Goal: Task Accomplishment & Management: Manage account settings

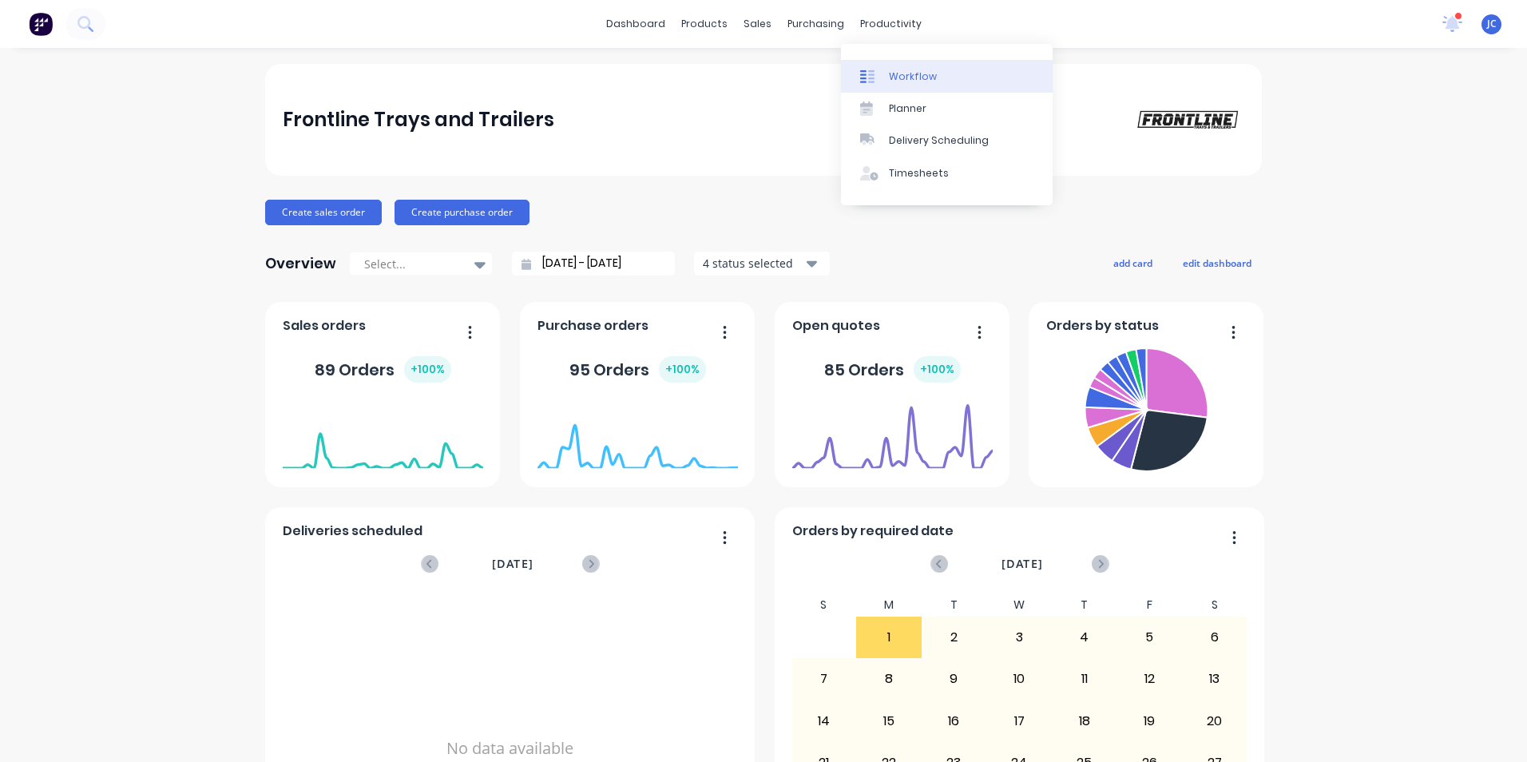
click at [896, 75] on div "Workflow" at bounding box center [913, 76] width 48 height 14
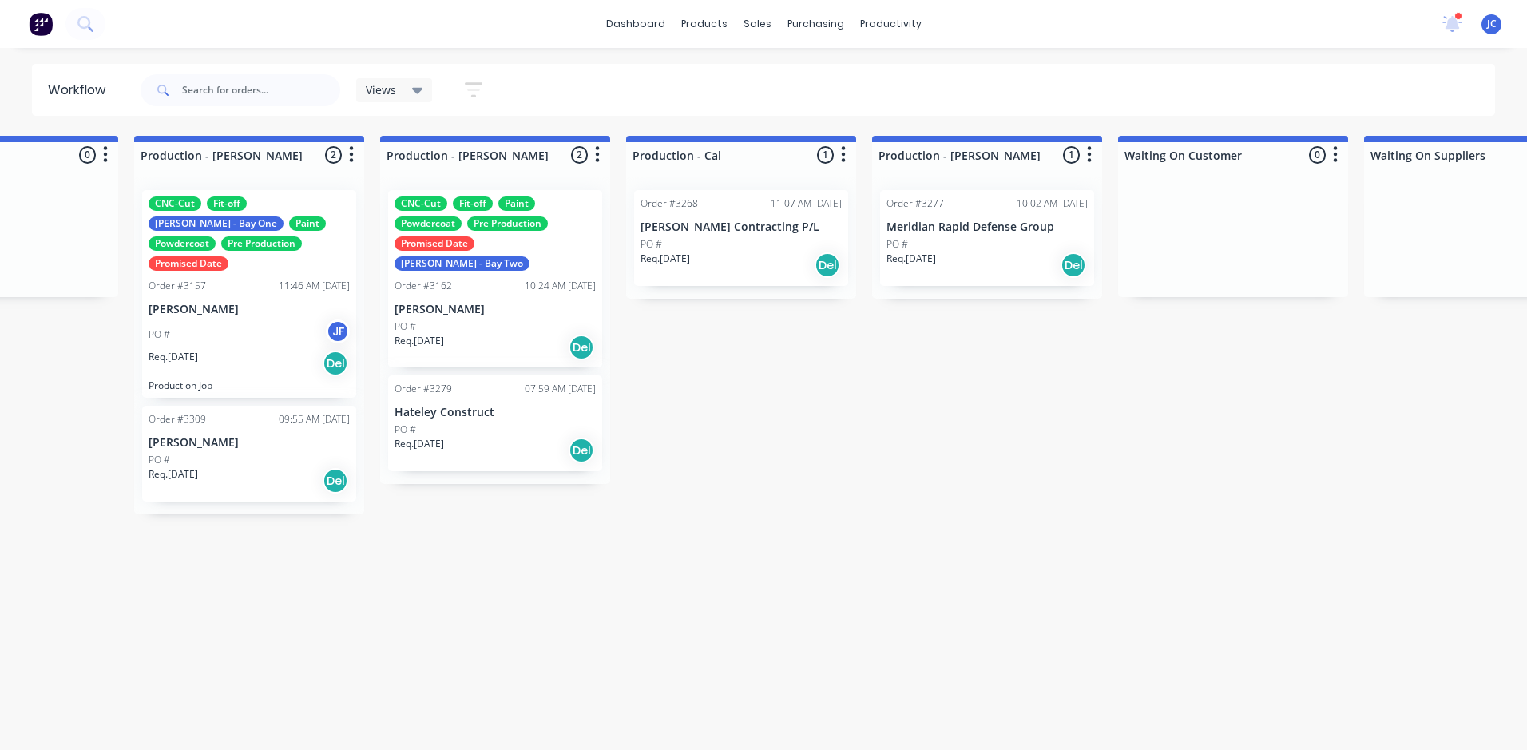
scroll to position [0, 1641]
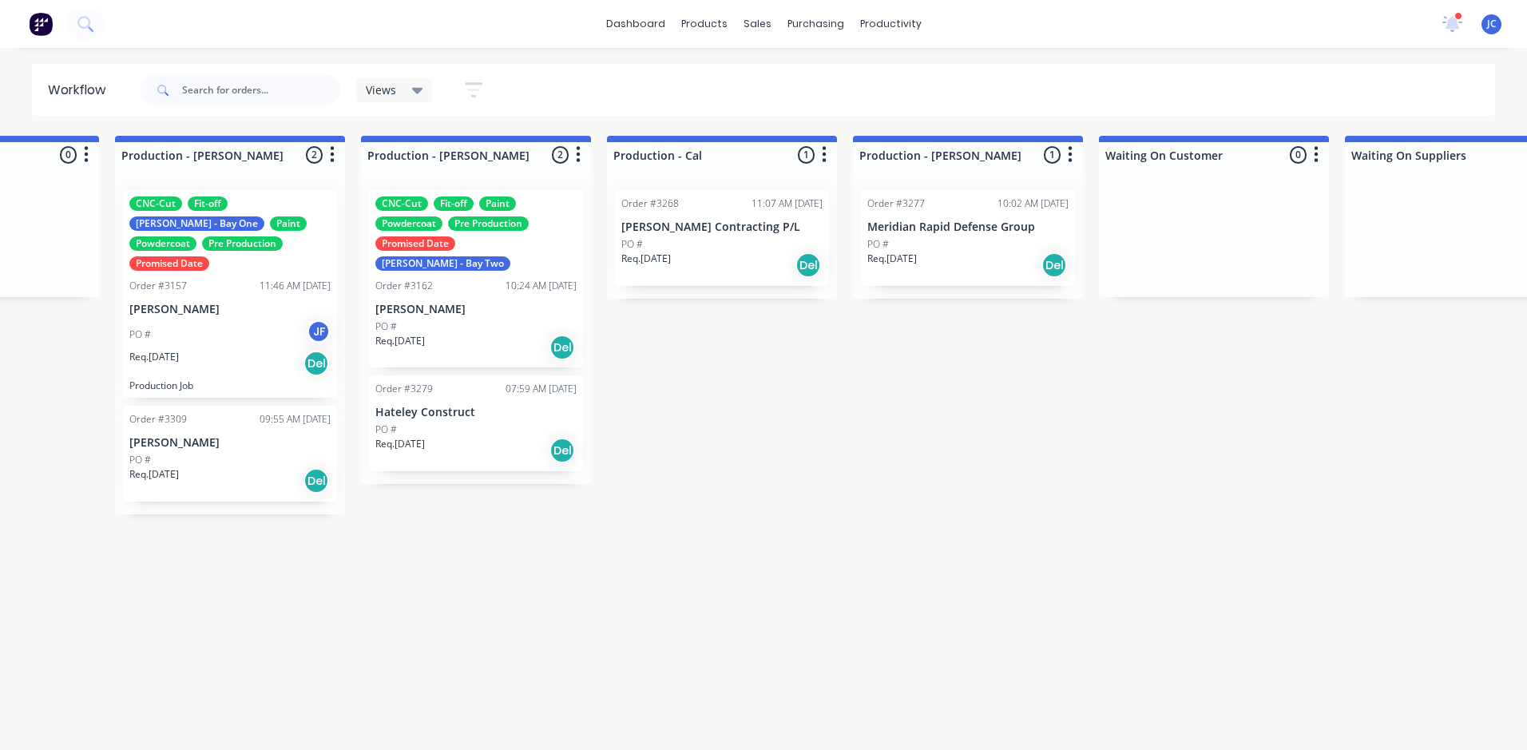
click at [237, 319] on div "PO # JF" at bounding box center [229, 334] width 201 height 30
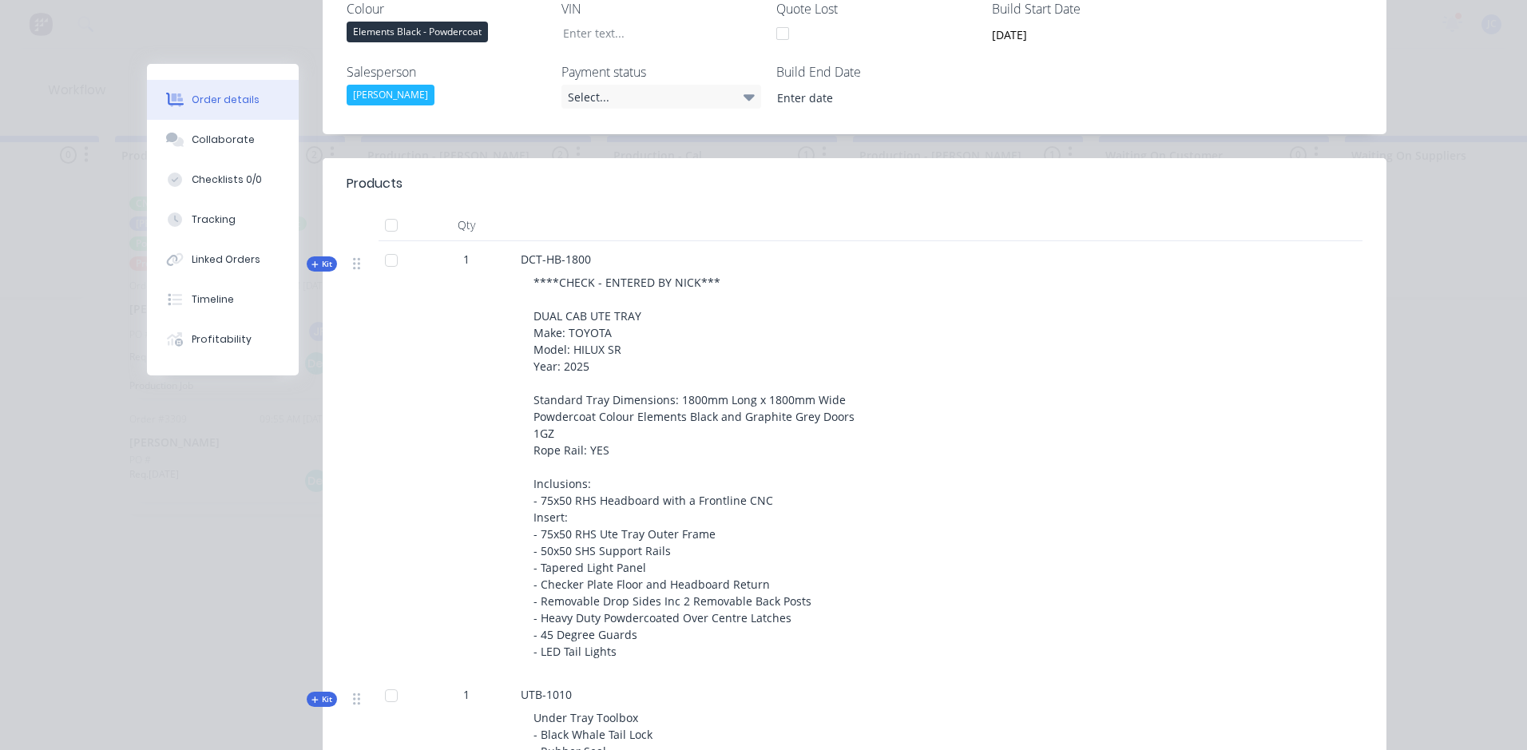
scroll to position [0, 0]
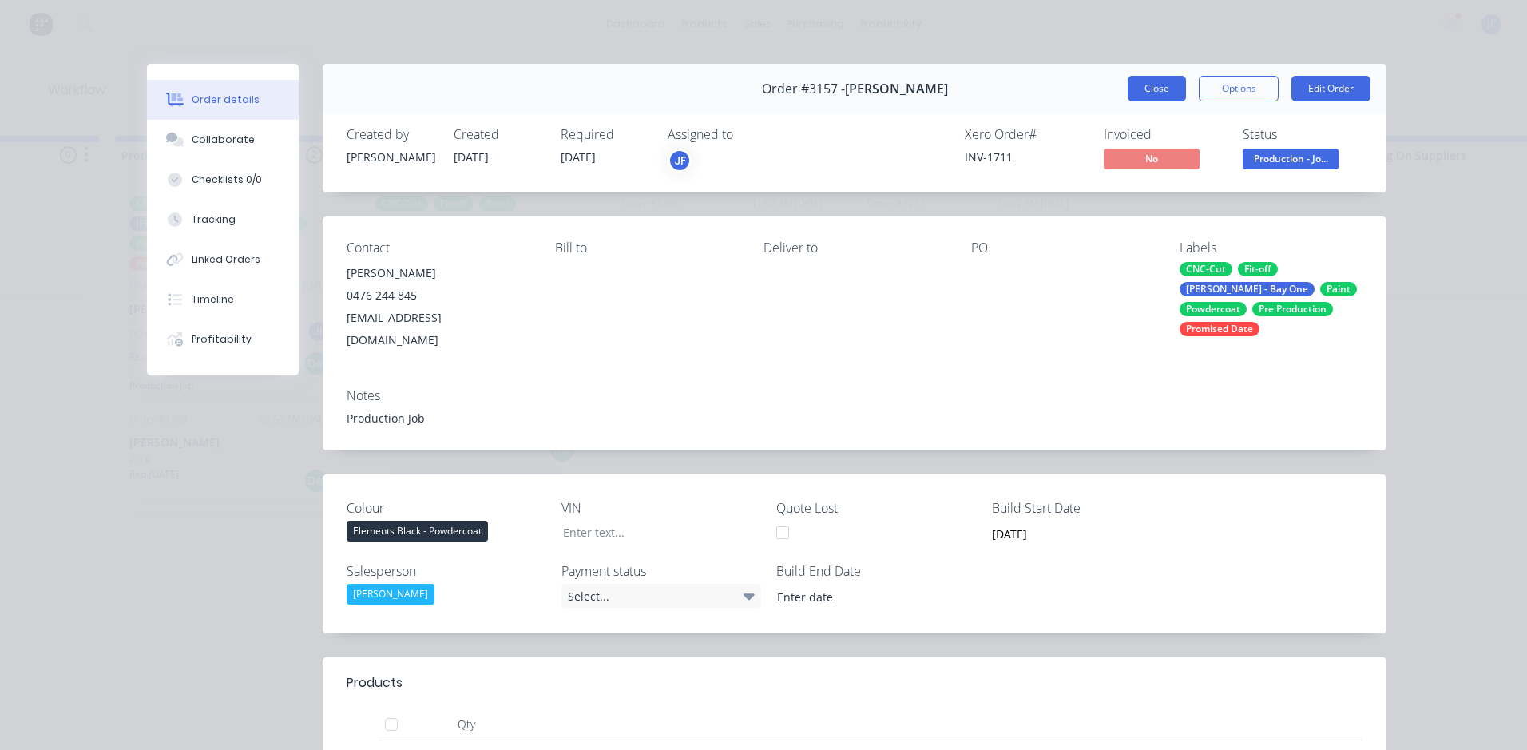
click at [1144, 88] on button "Close" at bounding box center [1157, 89] width 58 height 26
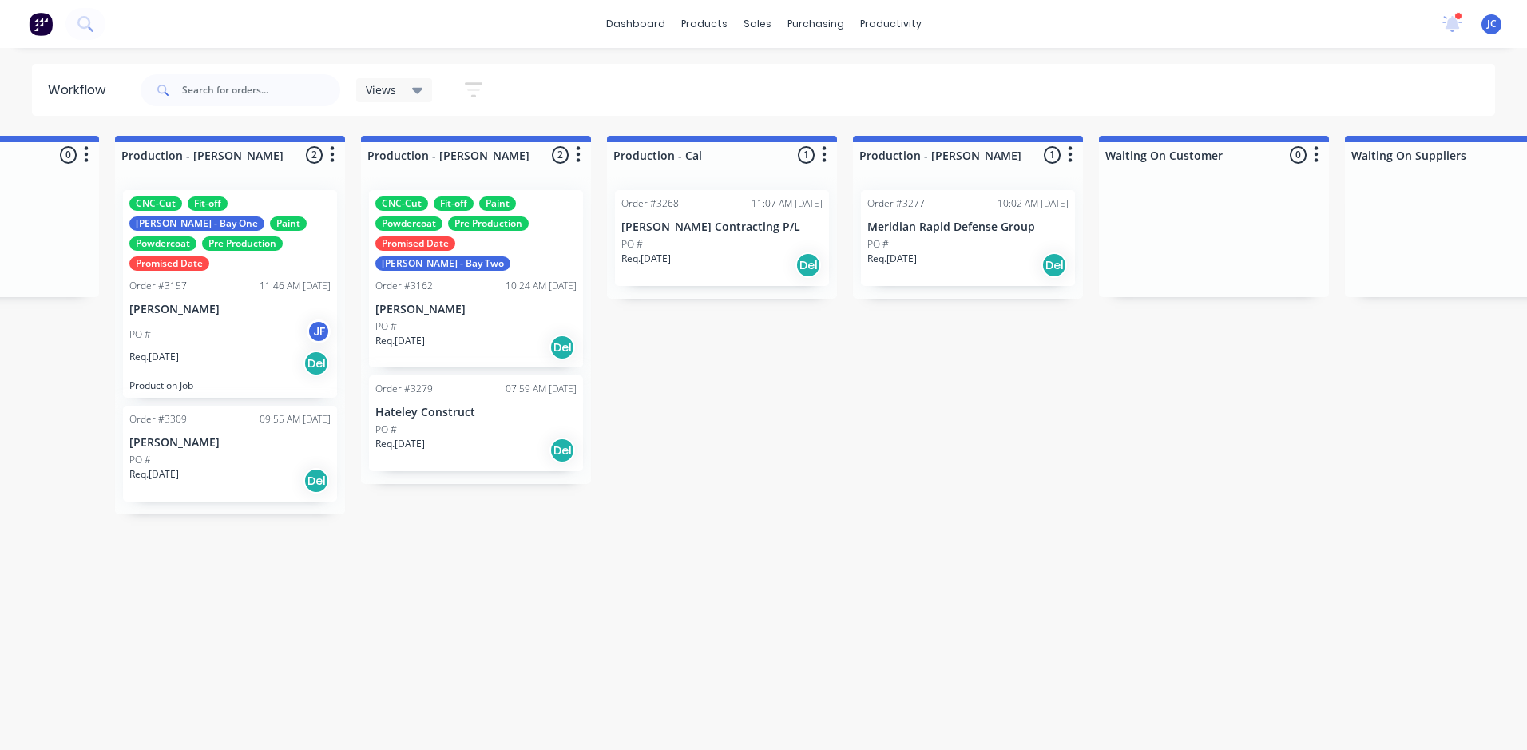
click at [470, 406] on p "Hateley Construct" at bounding box center [475, 413] width 201 height 14
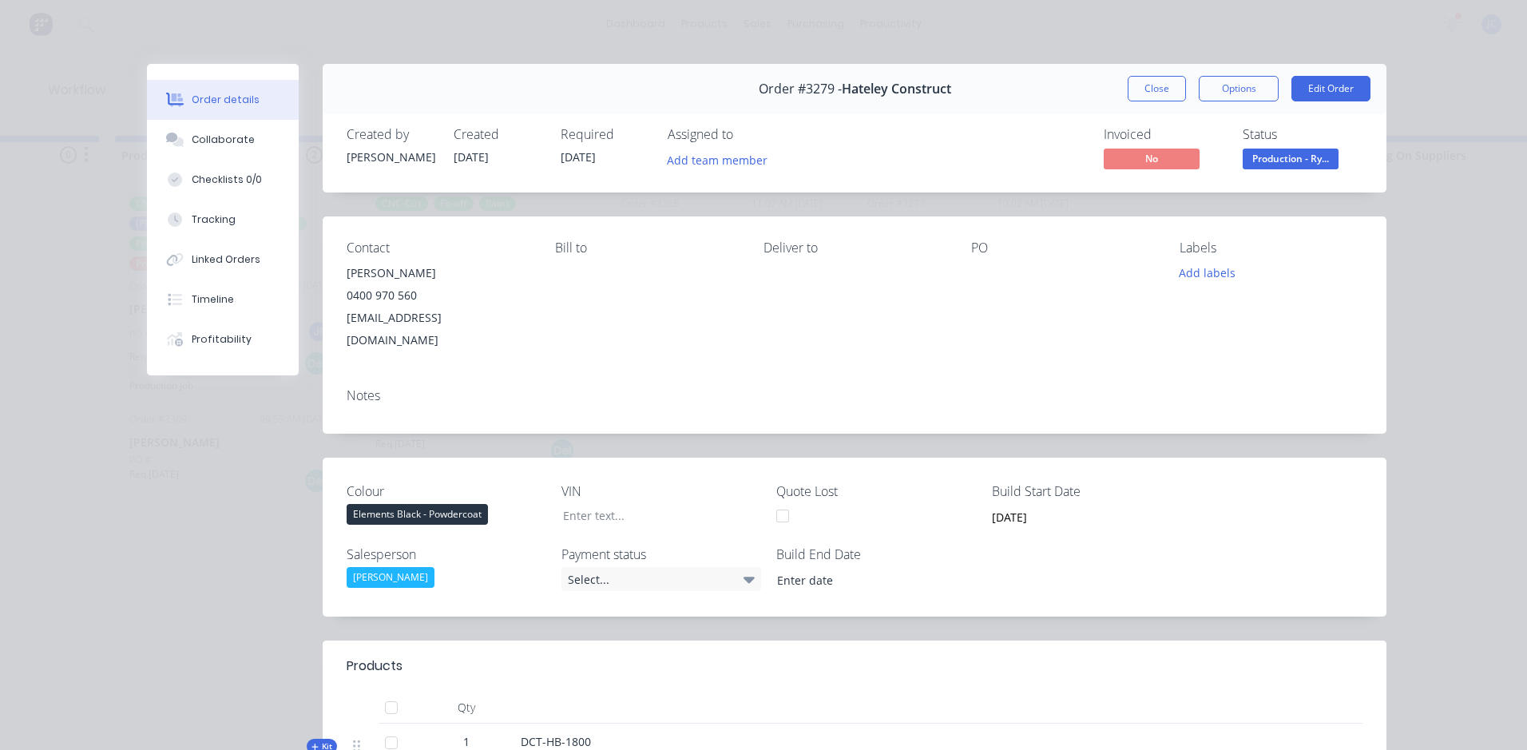
click at [1147, 100] on button "Close" at bounding box center [1157, 89] width 58 height 26
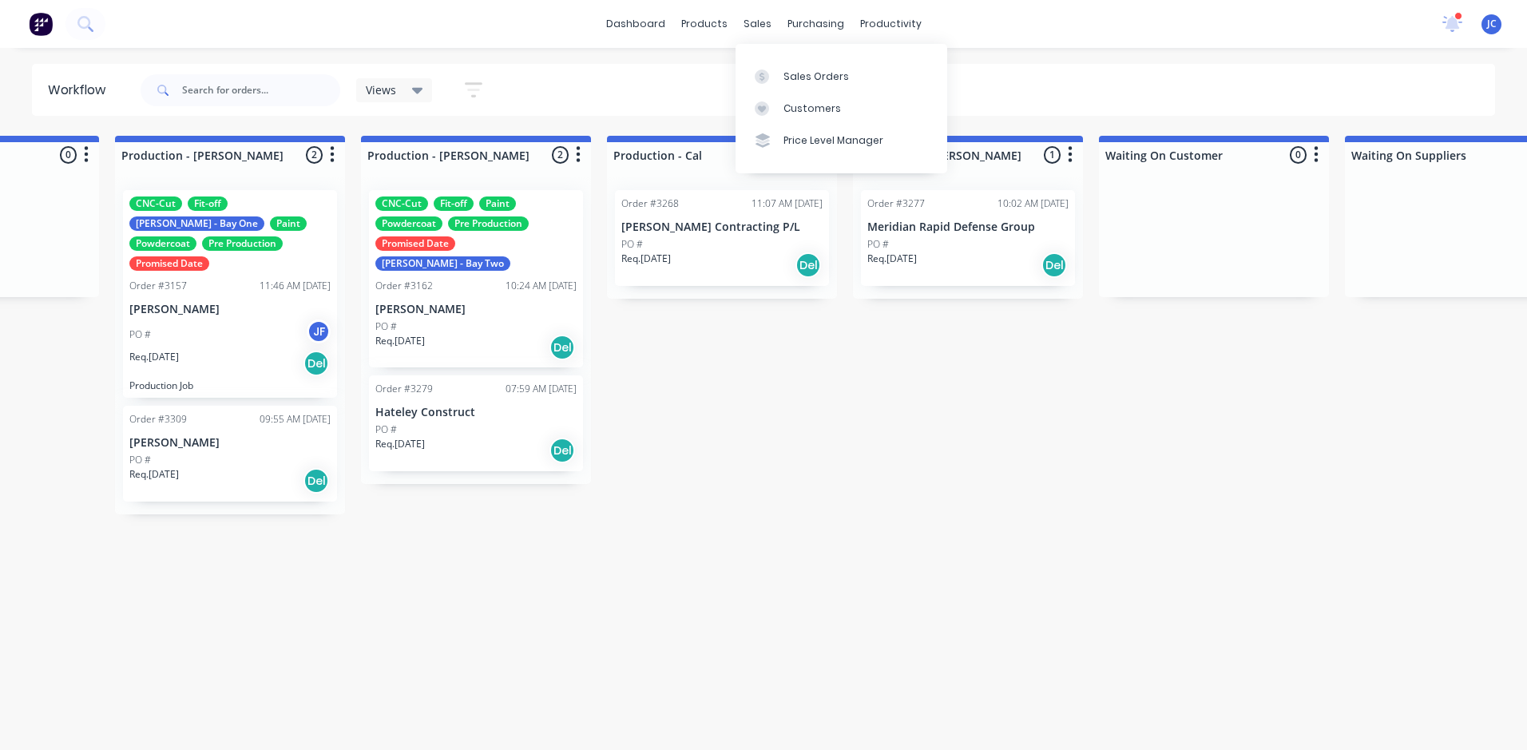
click at [780, 83] on link "Sales Orders" at bounding box center [842, 76] width 212 height 32
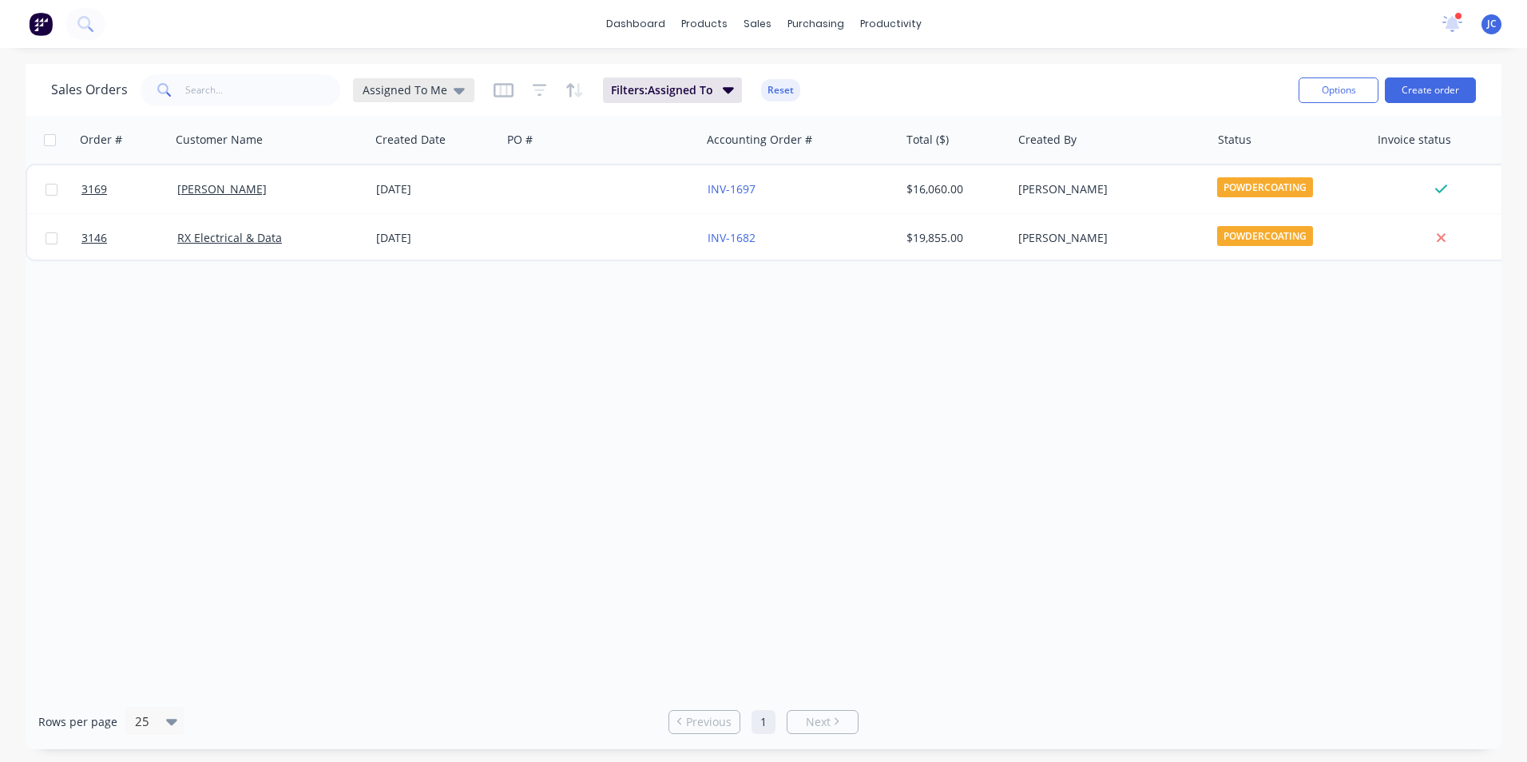
click at [414, 93] on span "Assigned To Me" at bounding box center [405, 89] width 85 height 17
click at [441, 292] on button "In-Production" at bounding box center [449, 290] width 182 height 18
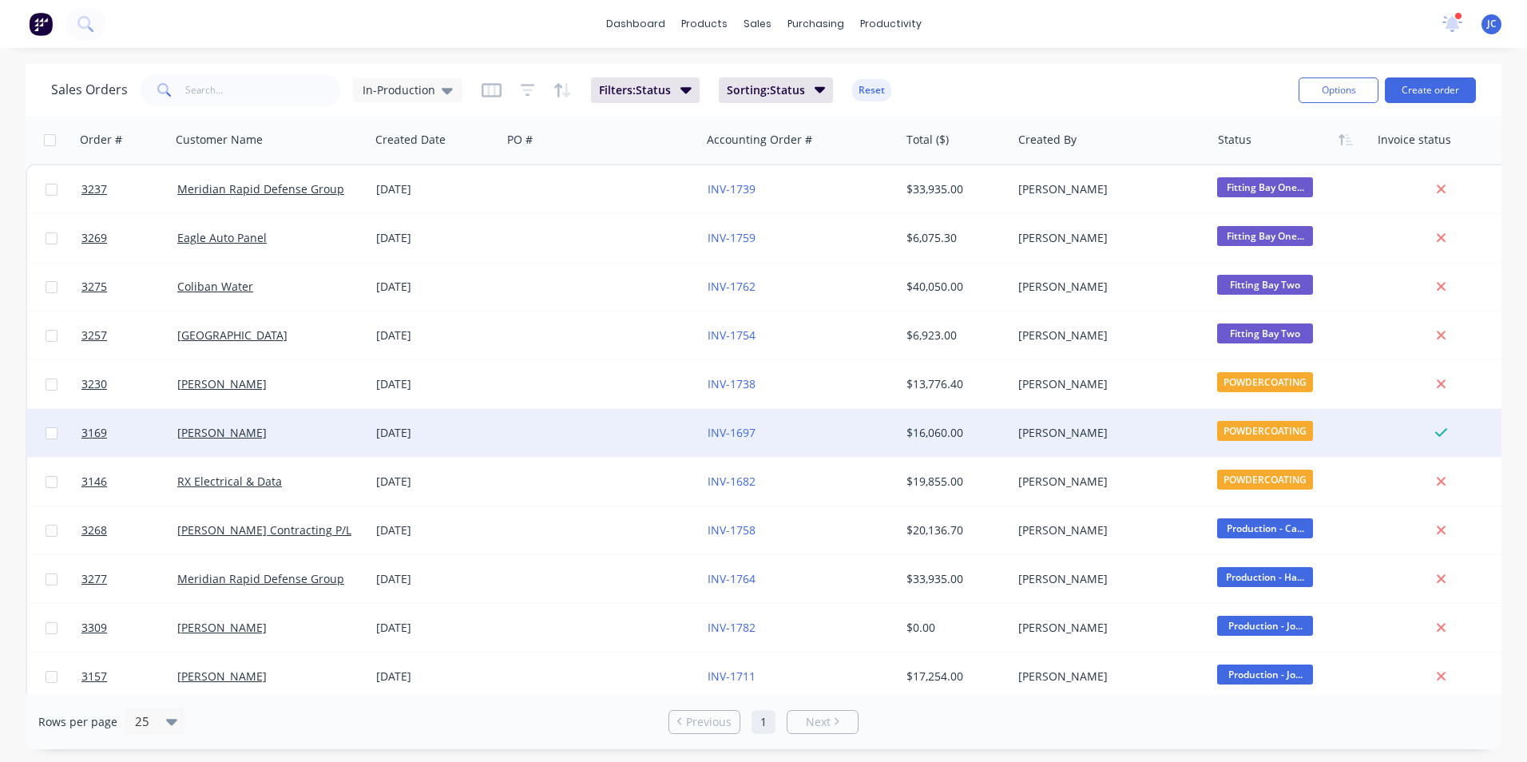
click at [232, 439] on div "[PERSON_NAME]" at bounding box center [265, 433] width 177 height 16
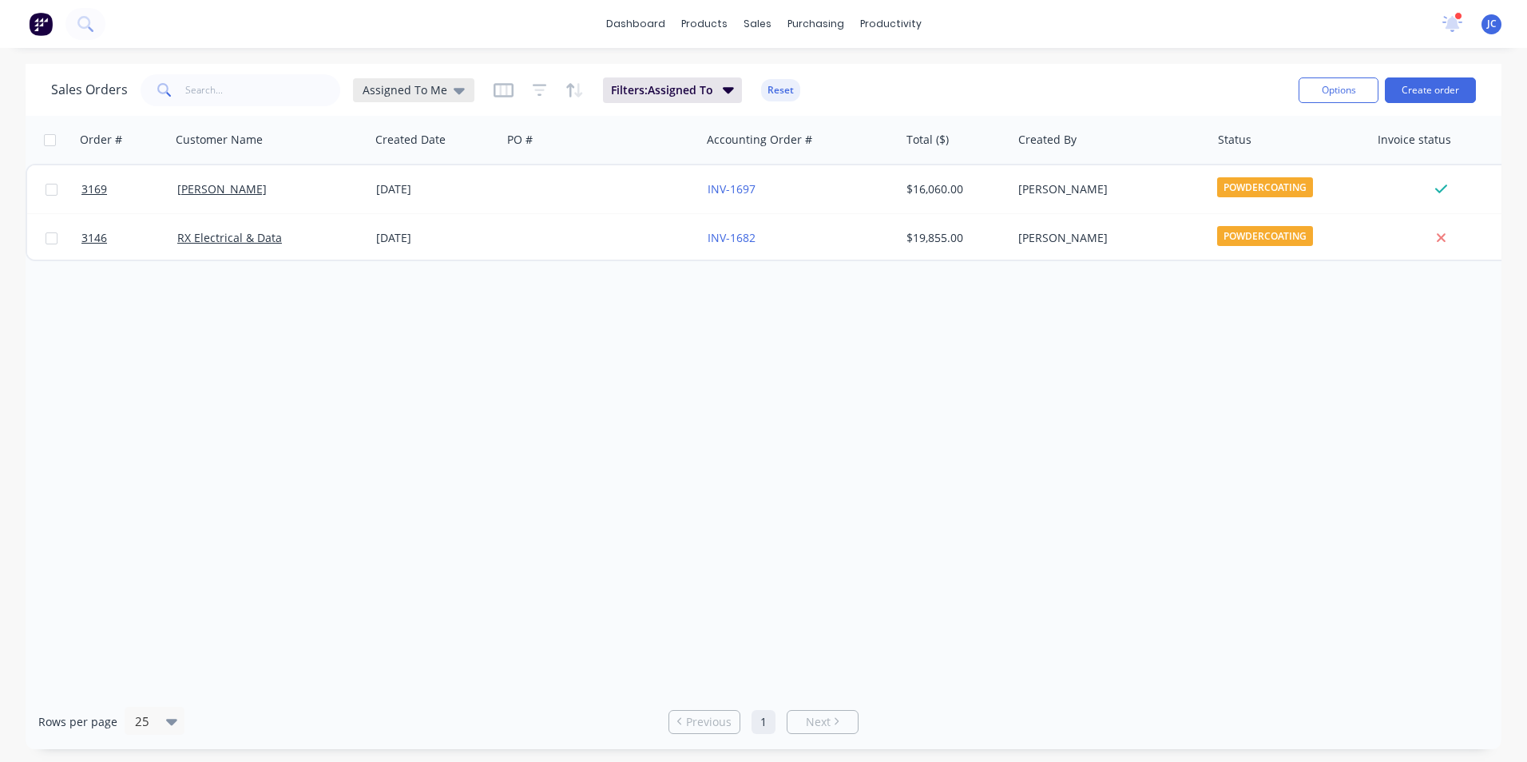
click at [454, 92] on icon at bounding box center [459, 91] width 11 height 6
click at [405, 291] on button "In-Production" at bounding box center [449, 290] width 182 height 18
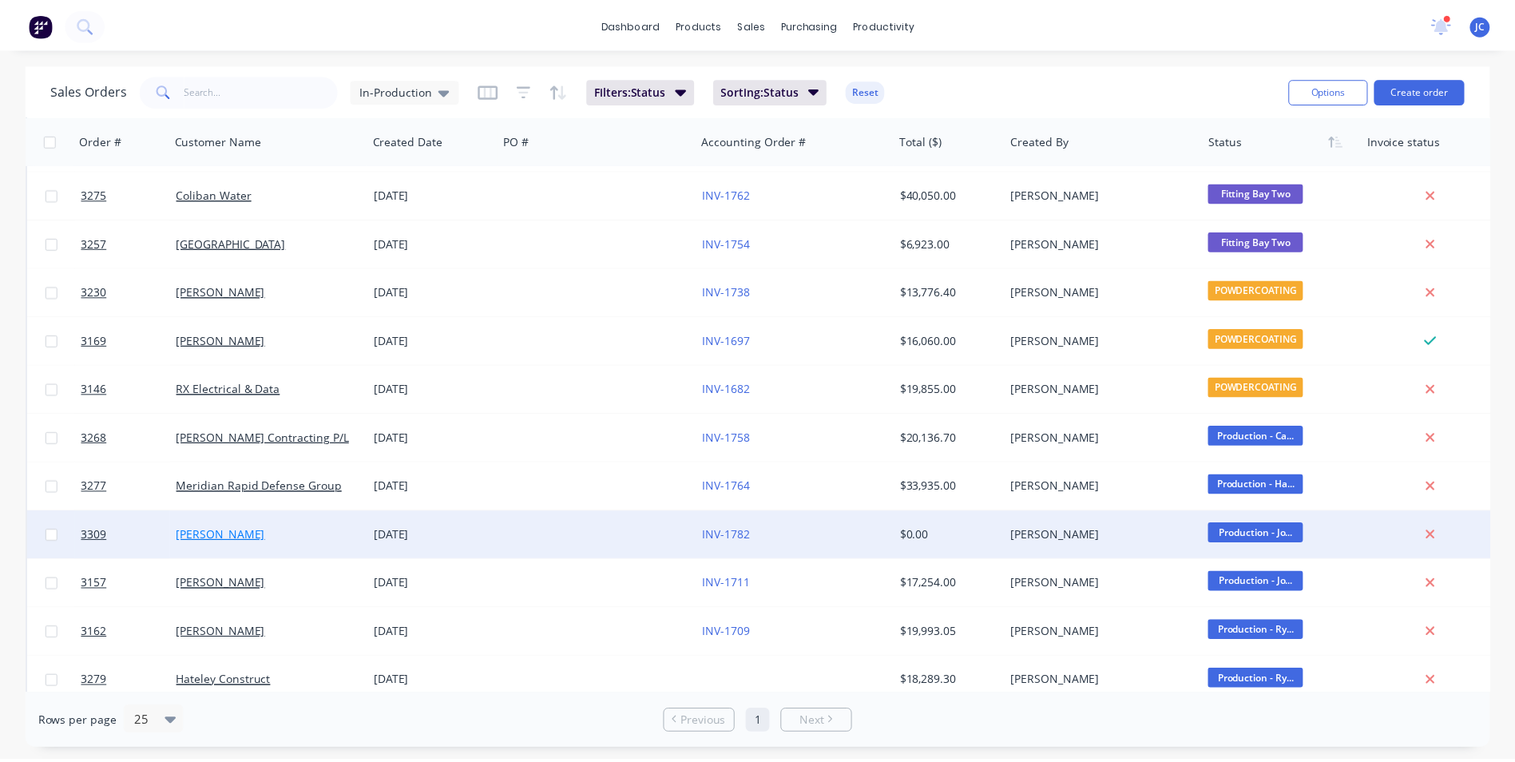
scroll to position [160, 0]
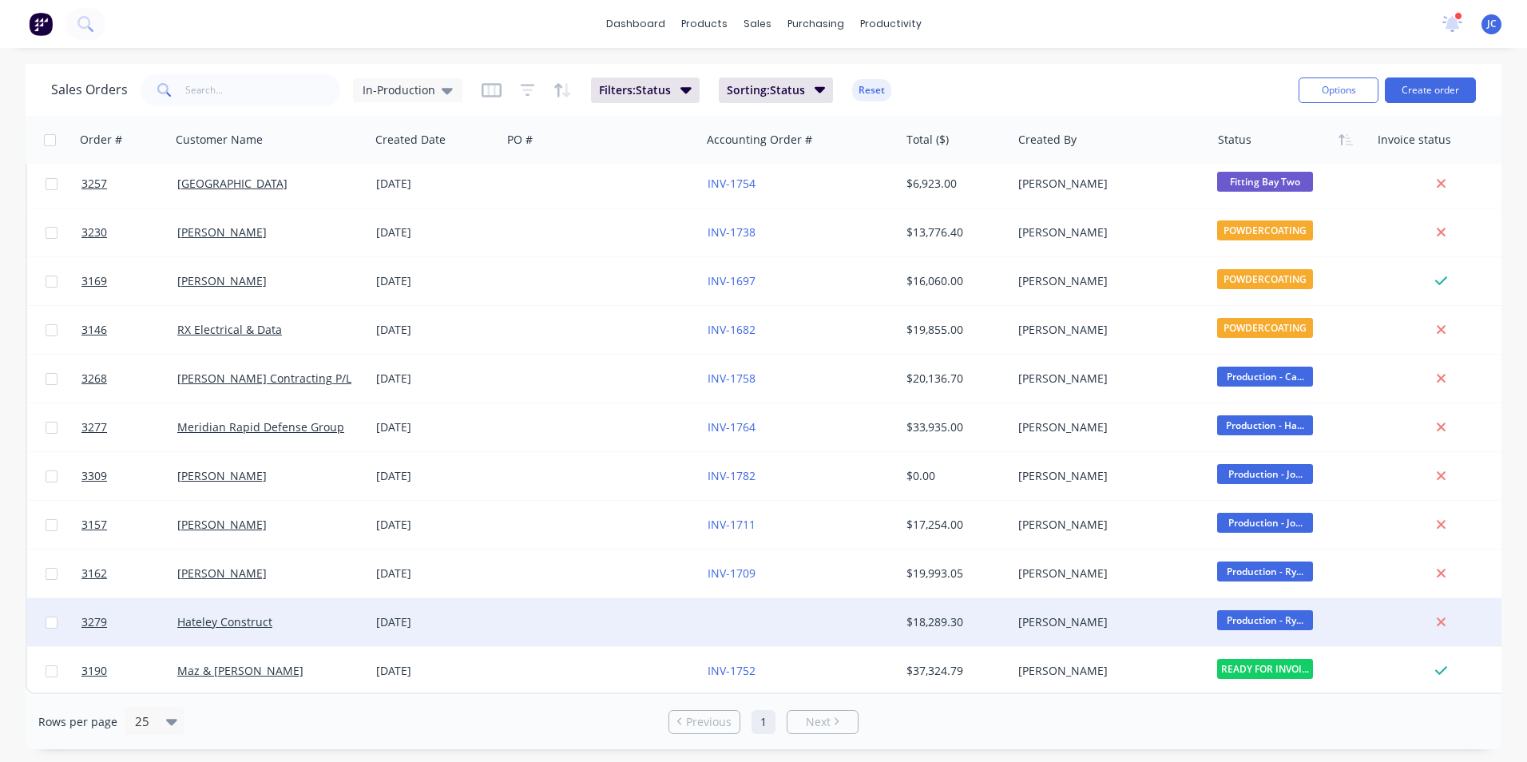
click at [289, 614] on div "Hateley Construct" at bounding box center [265, 622] width 177 height 16
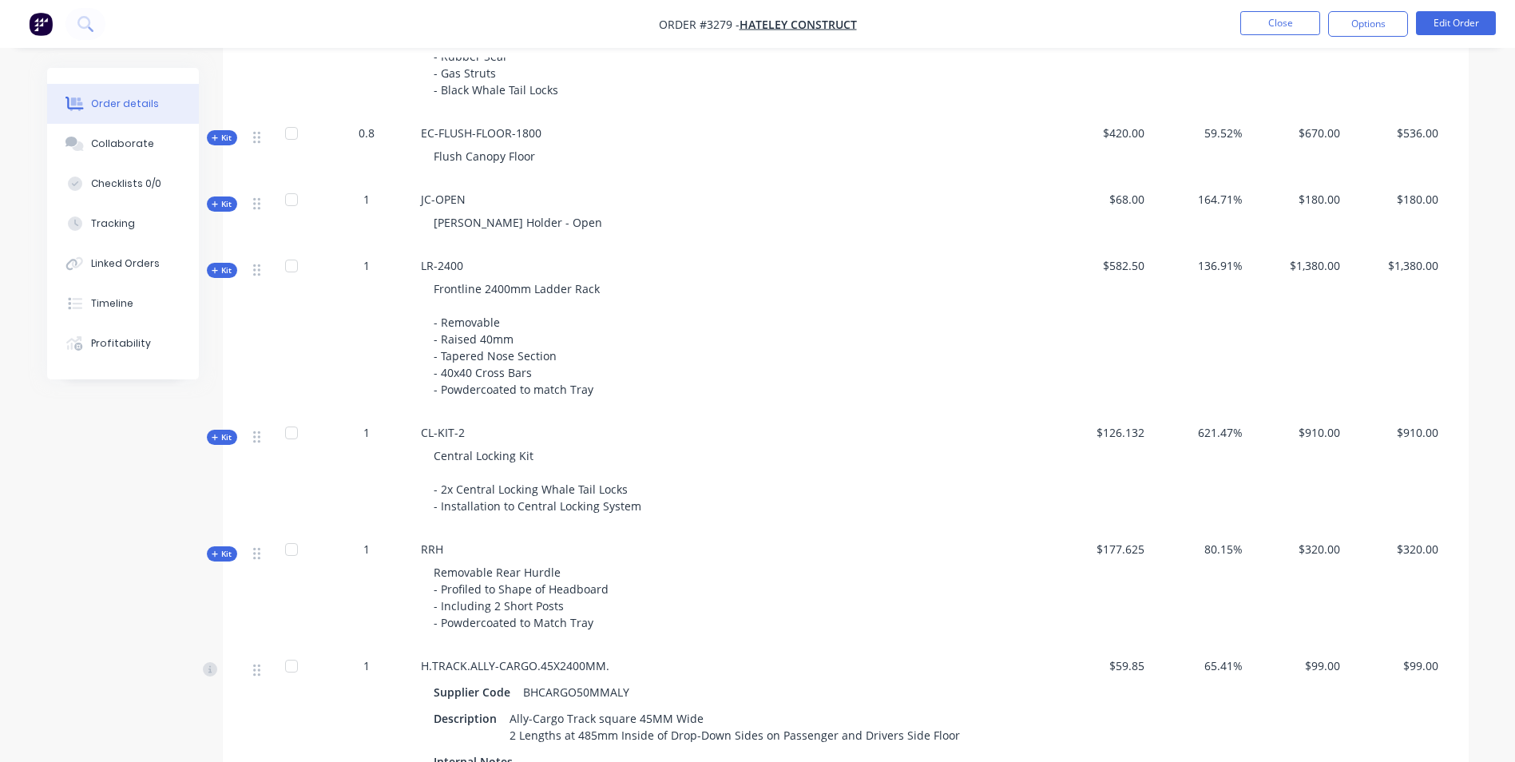
scroll to position [1541, 0]
click at [1470, 28] on button "Edit Order" at bounding box center [1456, 23] width 80 height 24
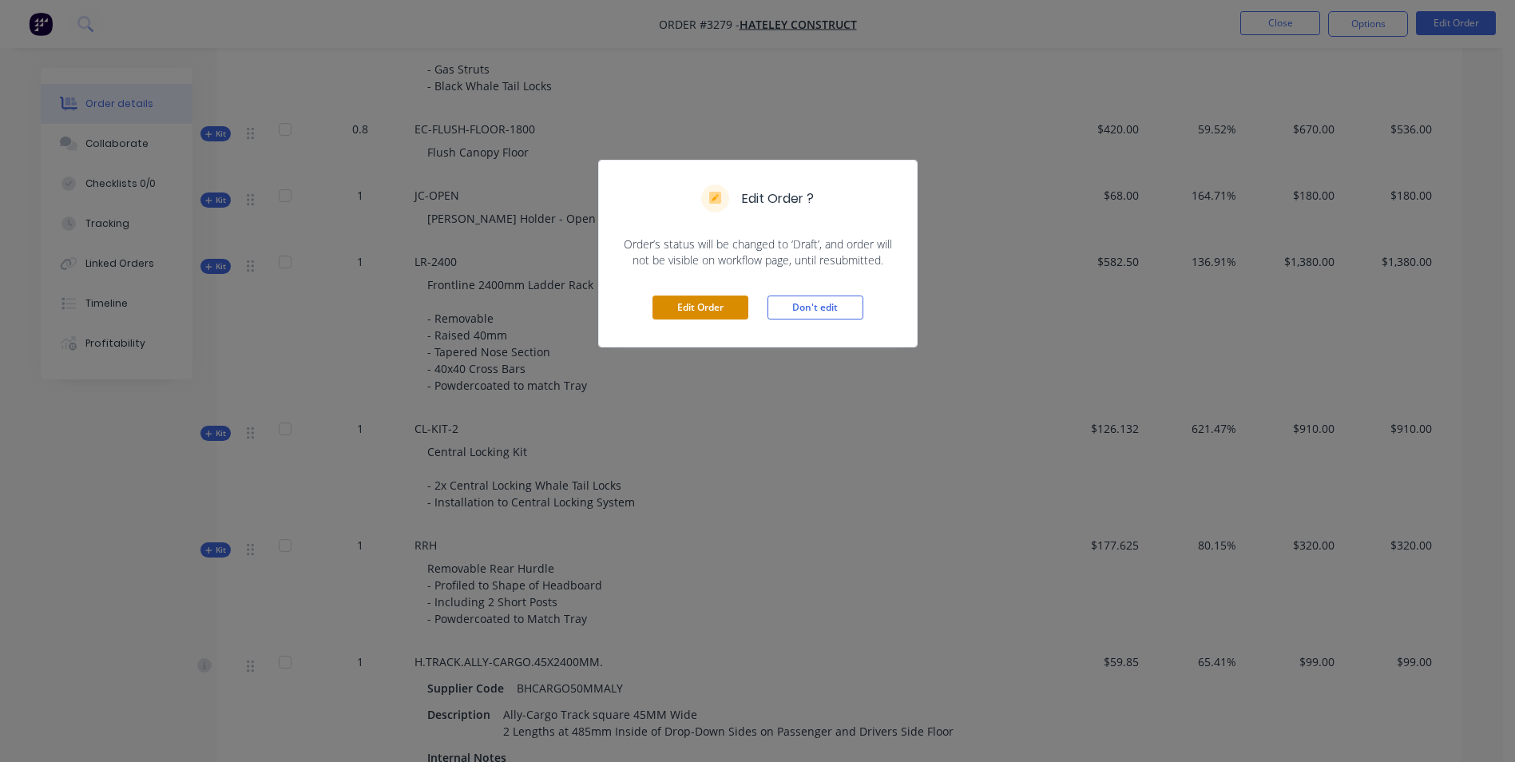
click at [689, 306] on button "Edit Order" at bounding box center [701, 308] width 96 height 24
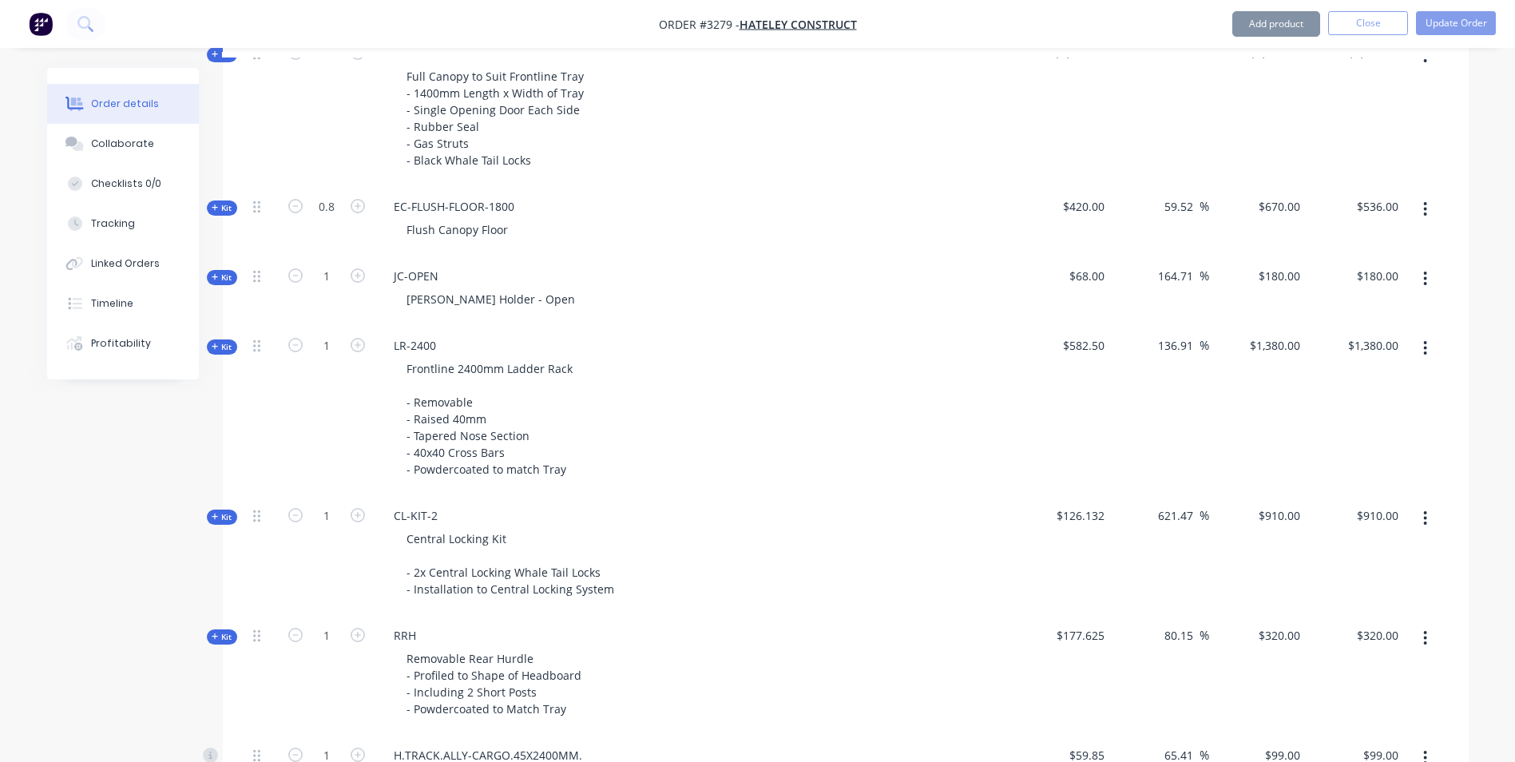
scroll to position [1757, 0]
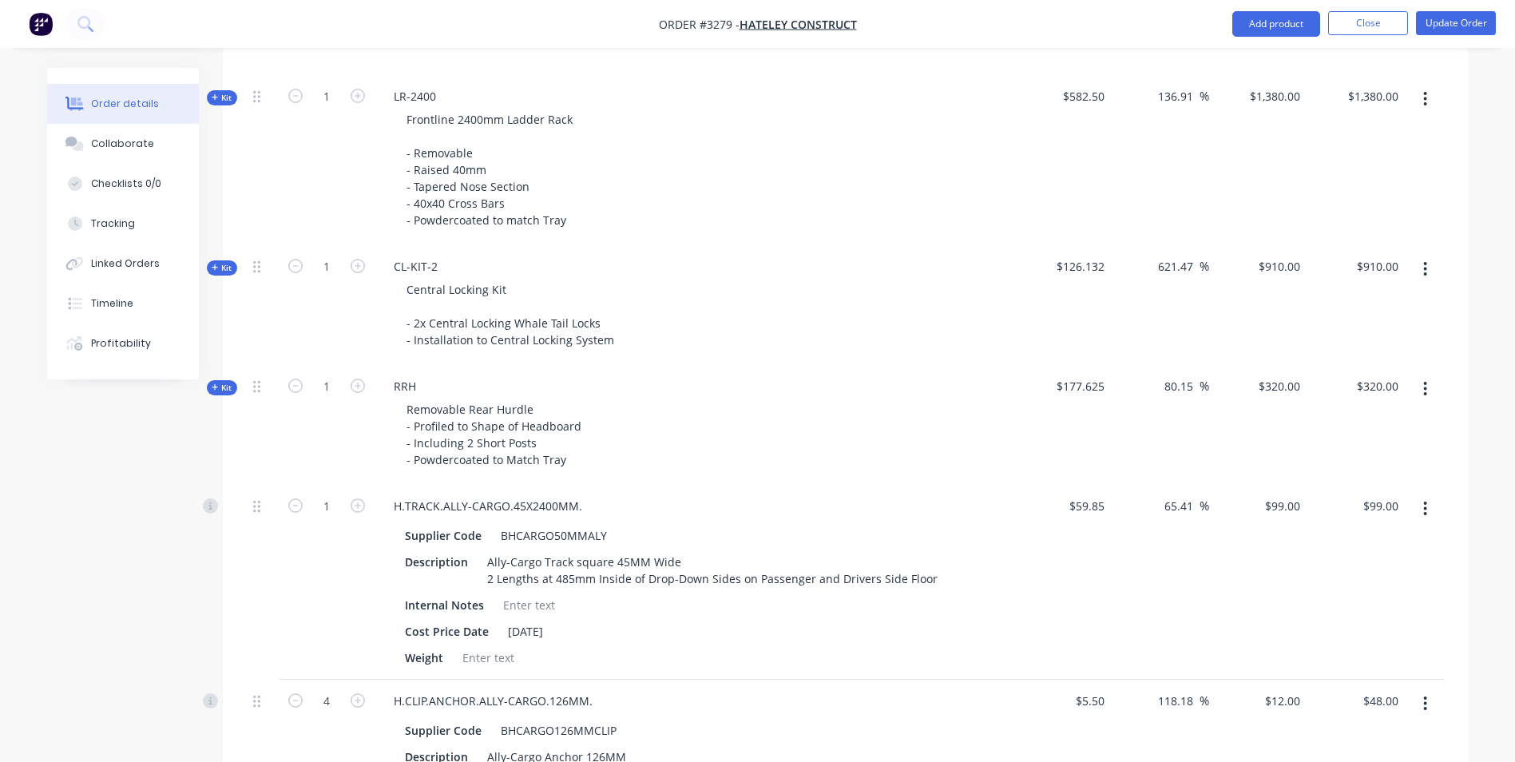
click at [1425, 262] on icon "button" at bounding box center [1425, 269] width 3 height 14
click at [1359, 427] on div "Delete" at bounding box center [1369, 438] width 123 height 23
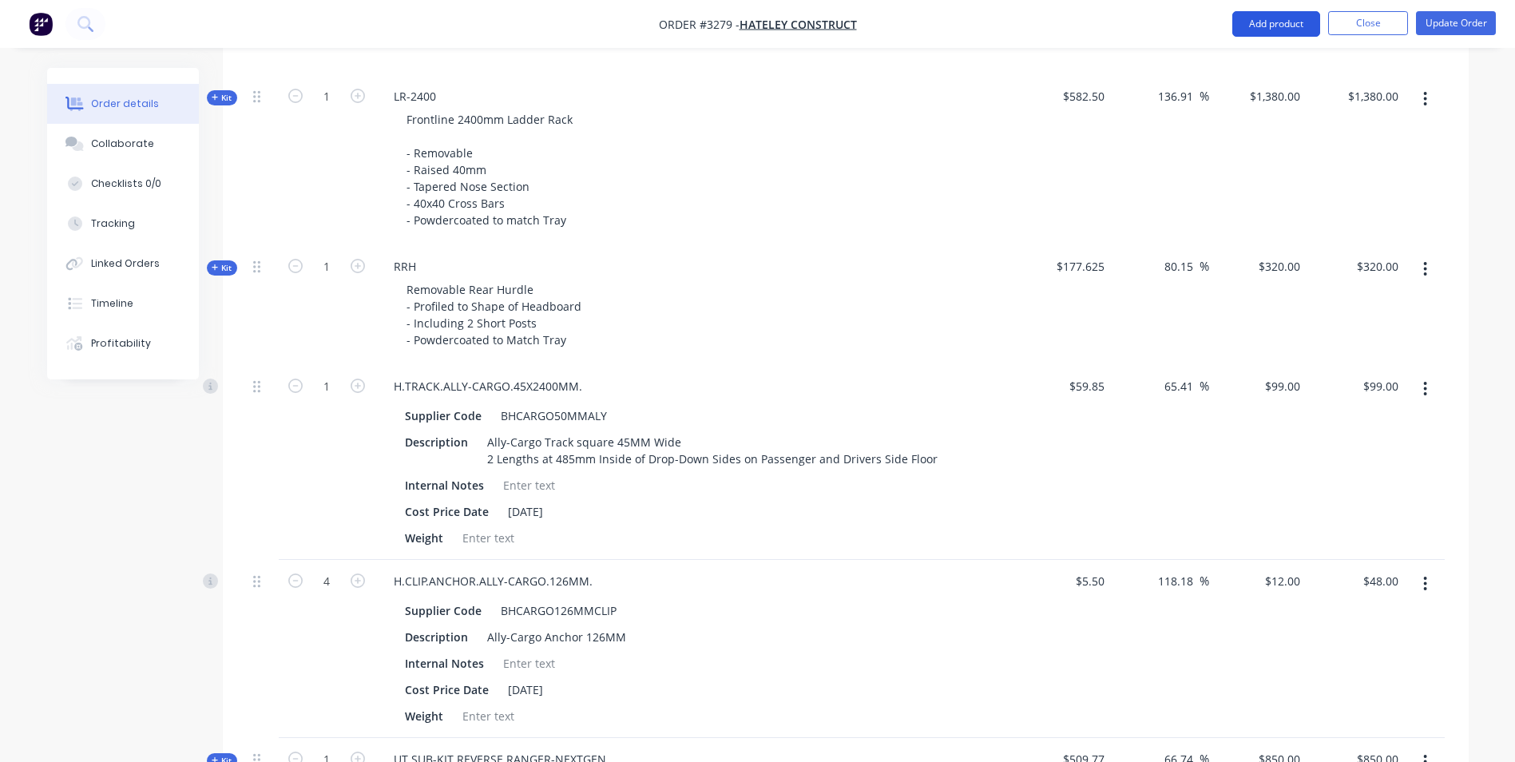
click at [1291, 18] on button "Add product" at bounding box center [1276, 24] width 88 height 26
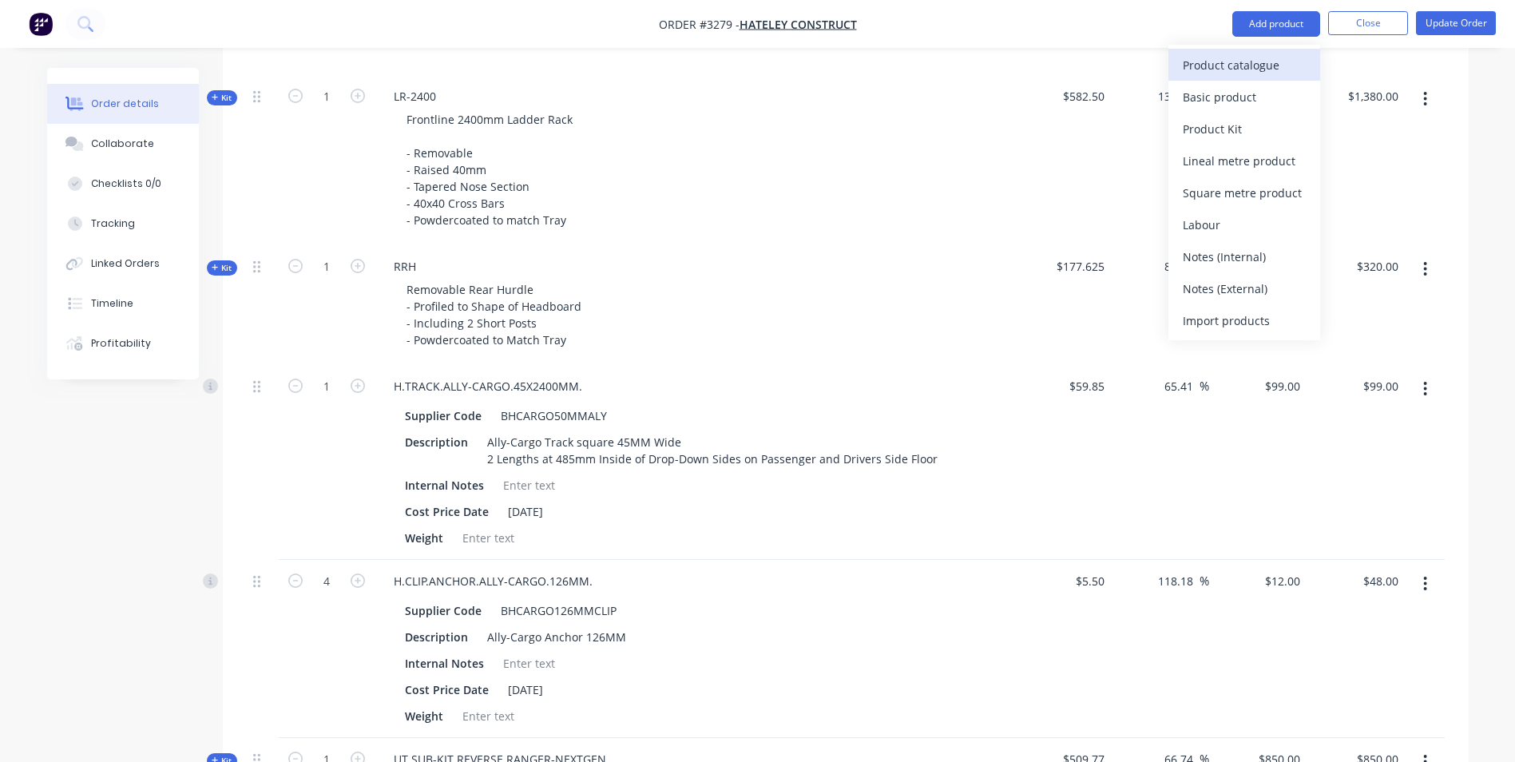
click at [1236, 72] on div "Product catalogue" at bounding box center [1244, 65] width 123 height 23
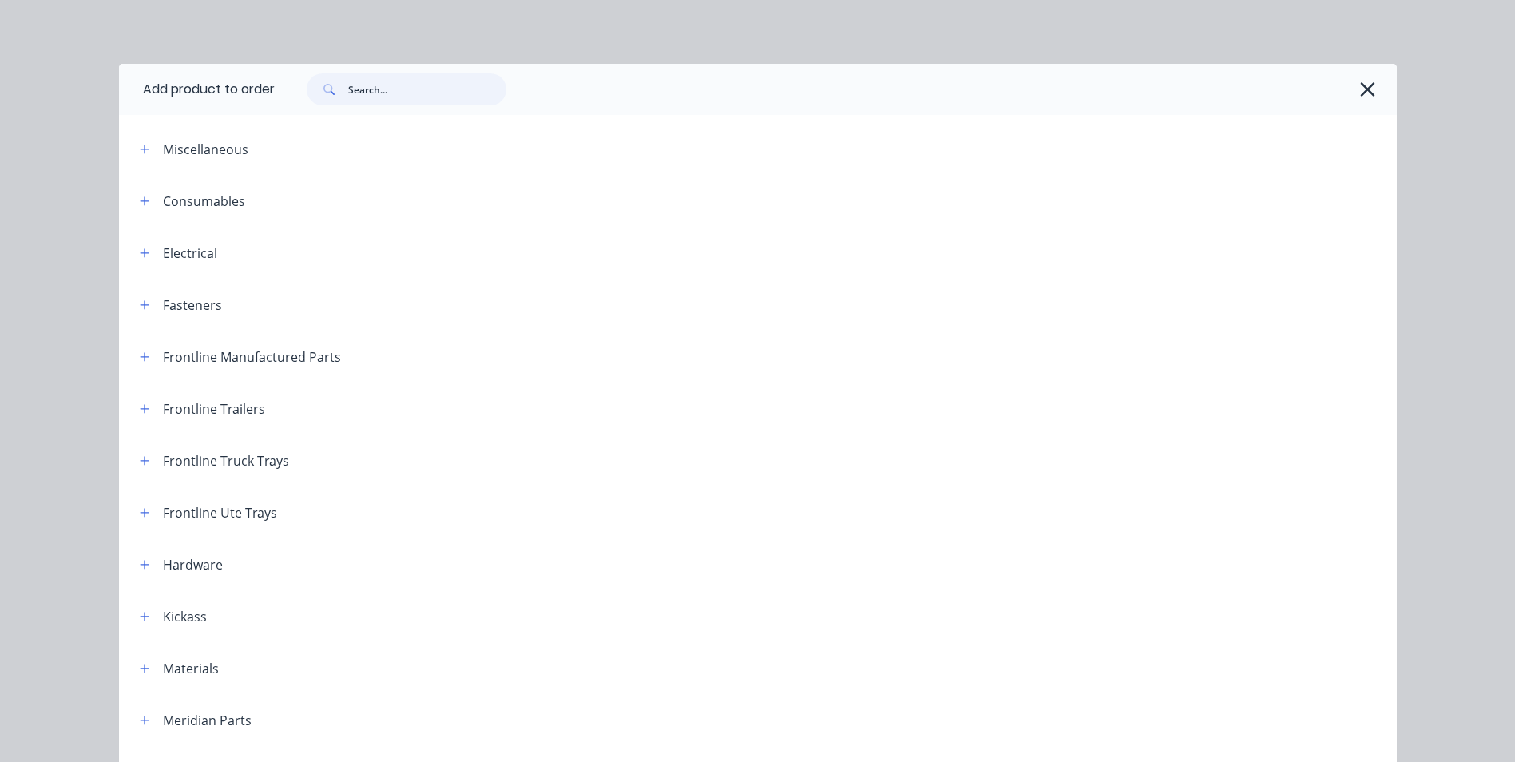
click at [396, 84] on input "text" at bounding box center [427, 89] width 158 height 32
type input "i"
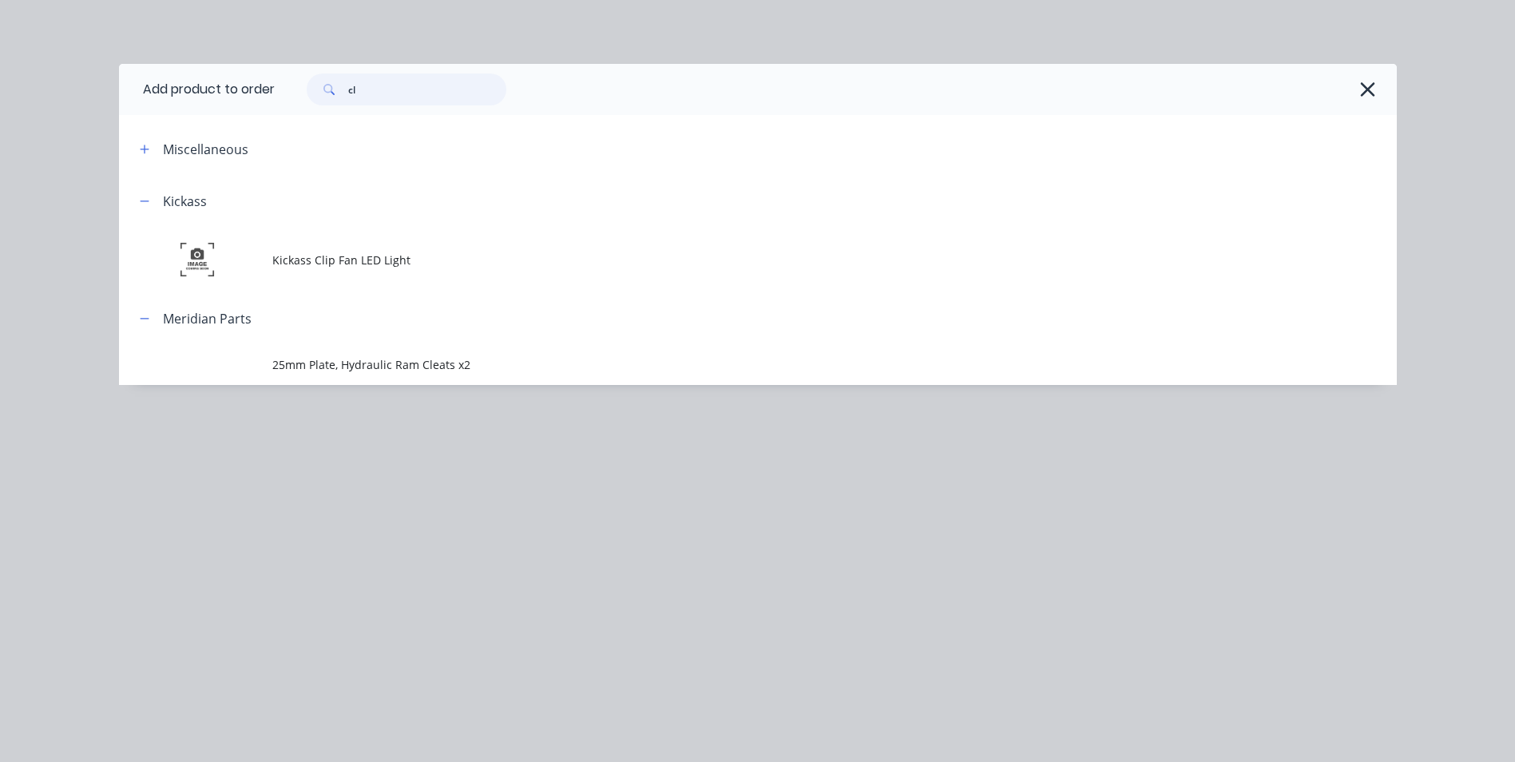
type input "c"
type input "C"
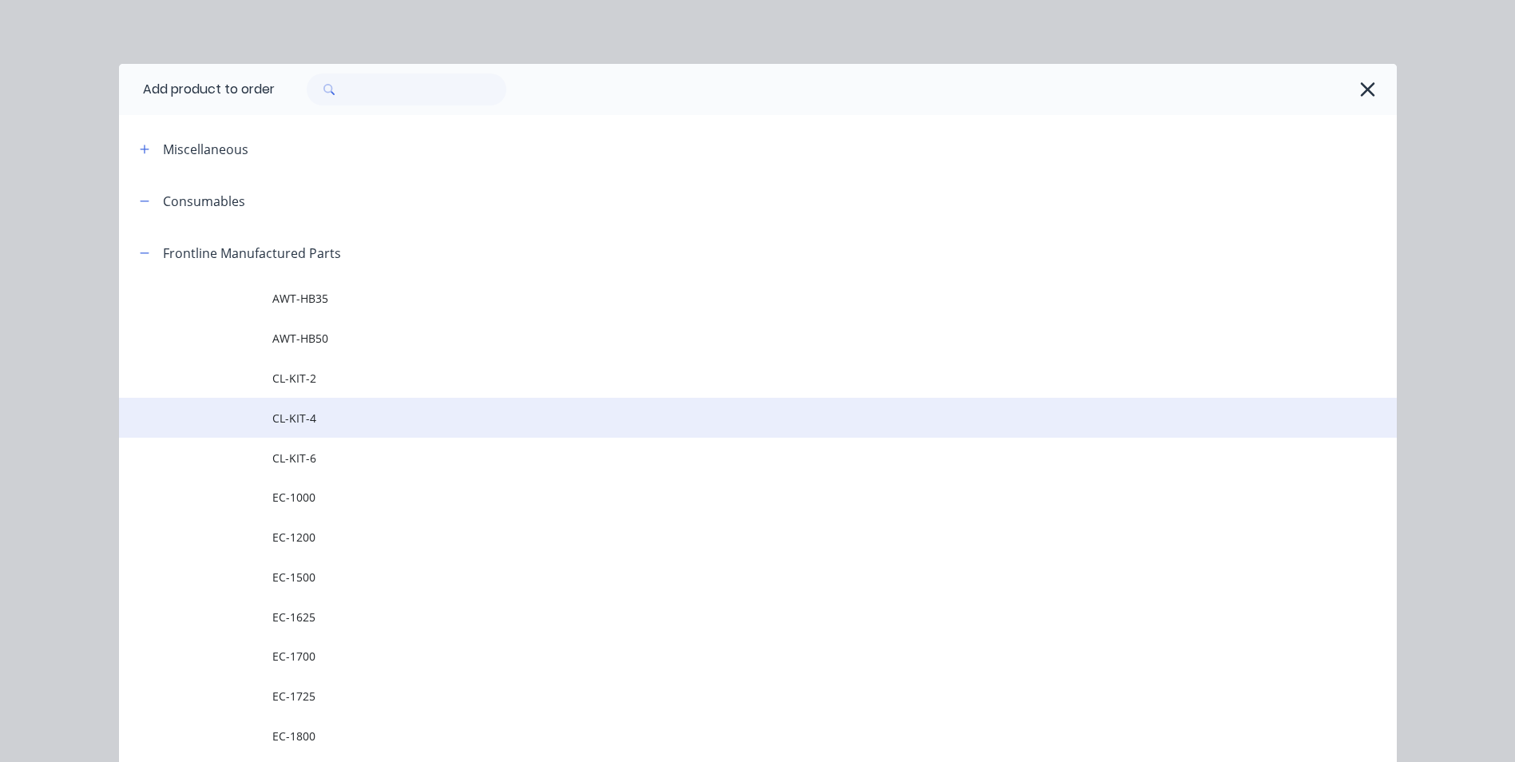
click at [344, 423] on span "CL-KIT-4" at bounding box center [721, 418] width 899 height 17
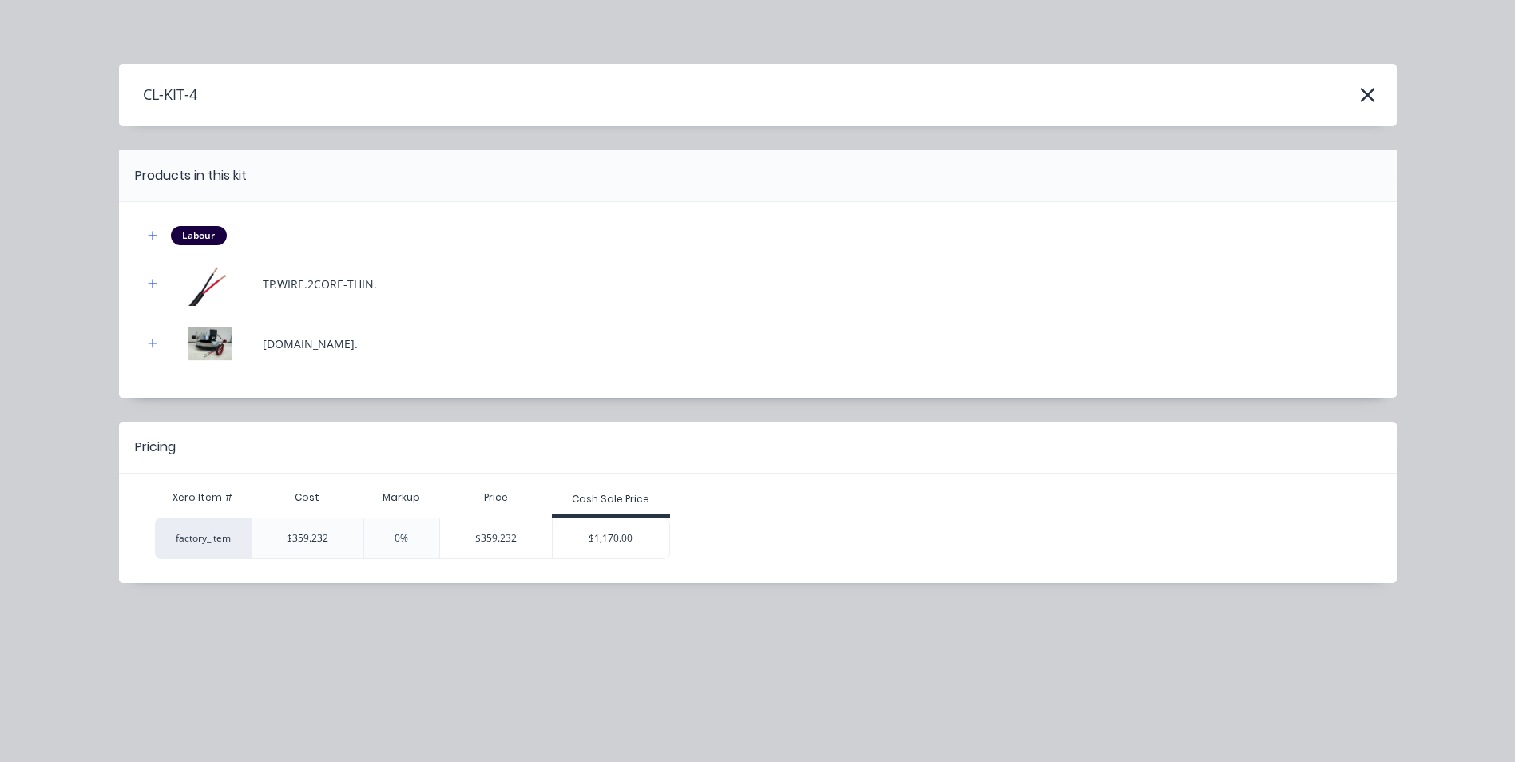
click at [598, 546] on div "$1,170.00" at bounding box center [611, 538] width 117 height 40
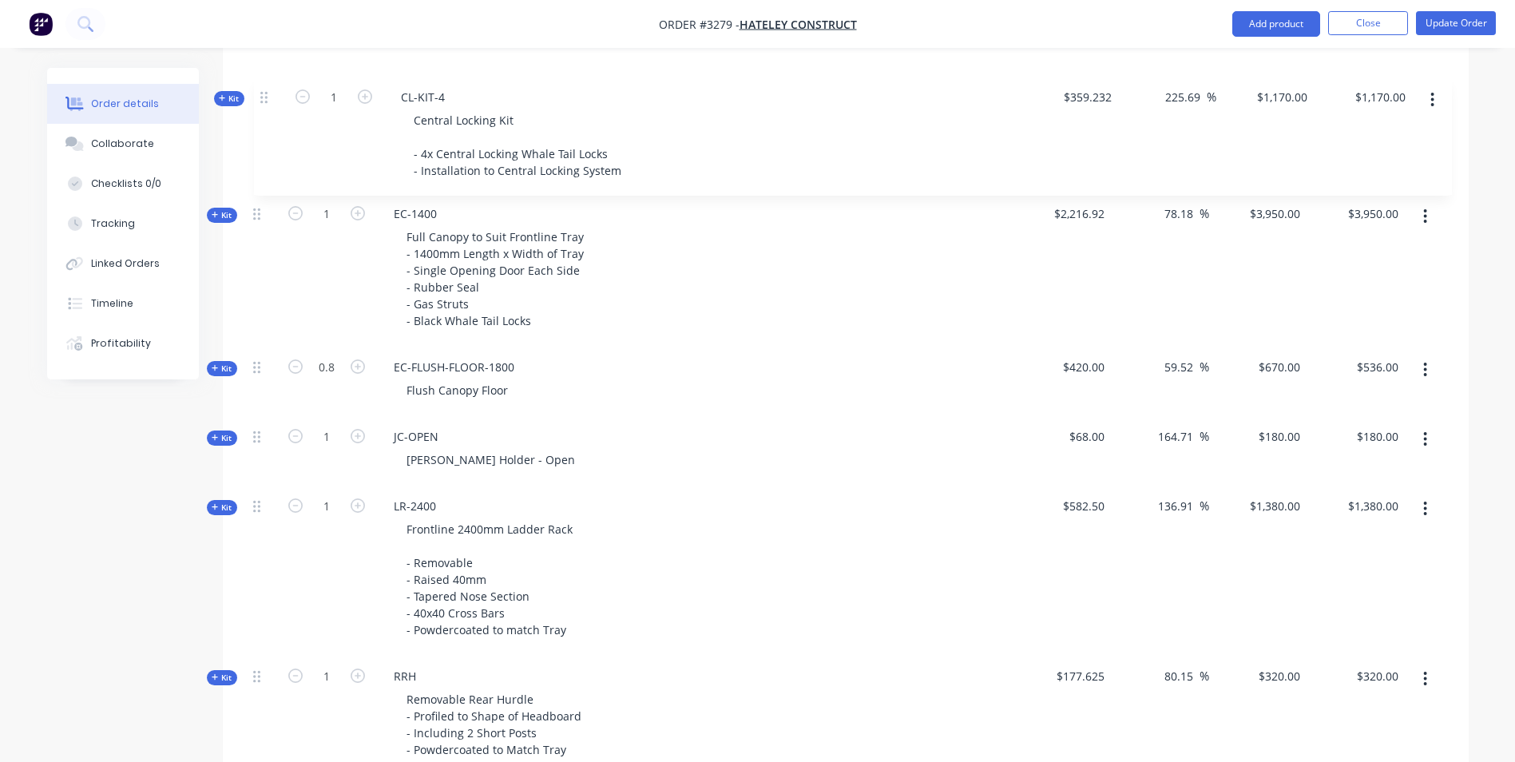
scroll to position [1449, 0]
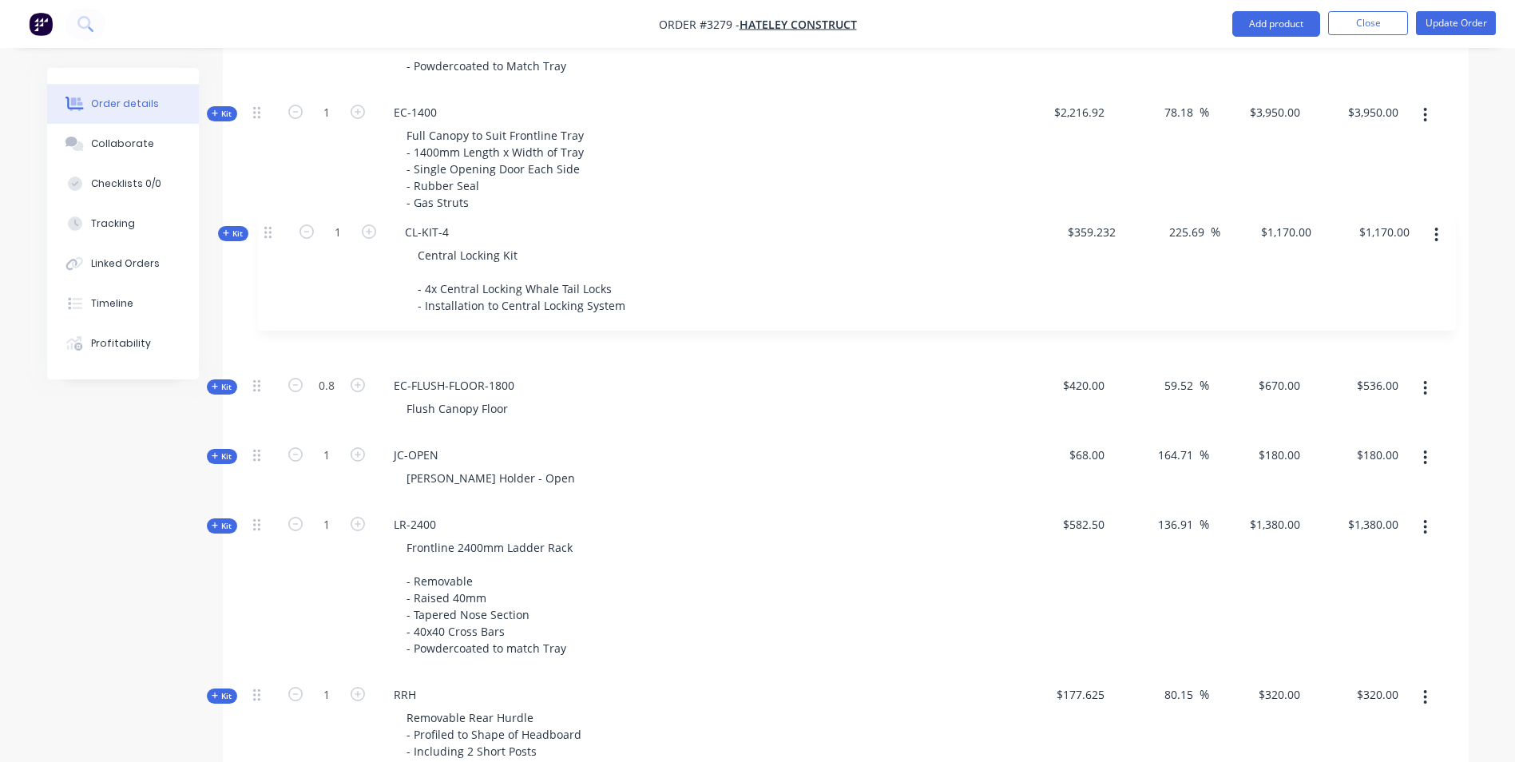
drag, startPoint x: 256, startPoint y: 526, endPoint x: 337, endPoint y: 211, distance: 325.6
click at [268, 224] on div "Kit 1 DCT-HB-1800 DUAL CAB UTE TRAY Make: FORD Model: NEXT-GEN Ranger XLT Year:…" at bounding box center [846, 379] width 1198 height 2172
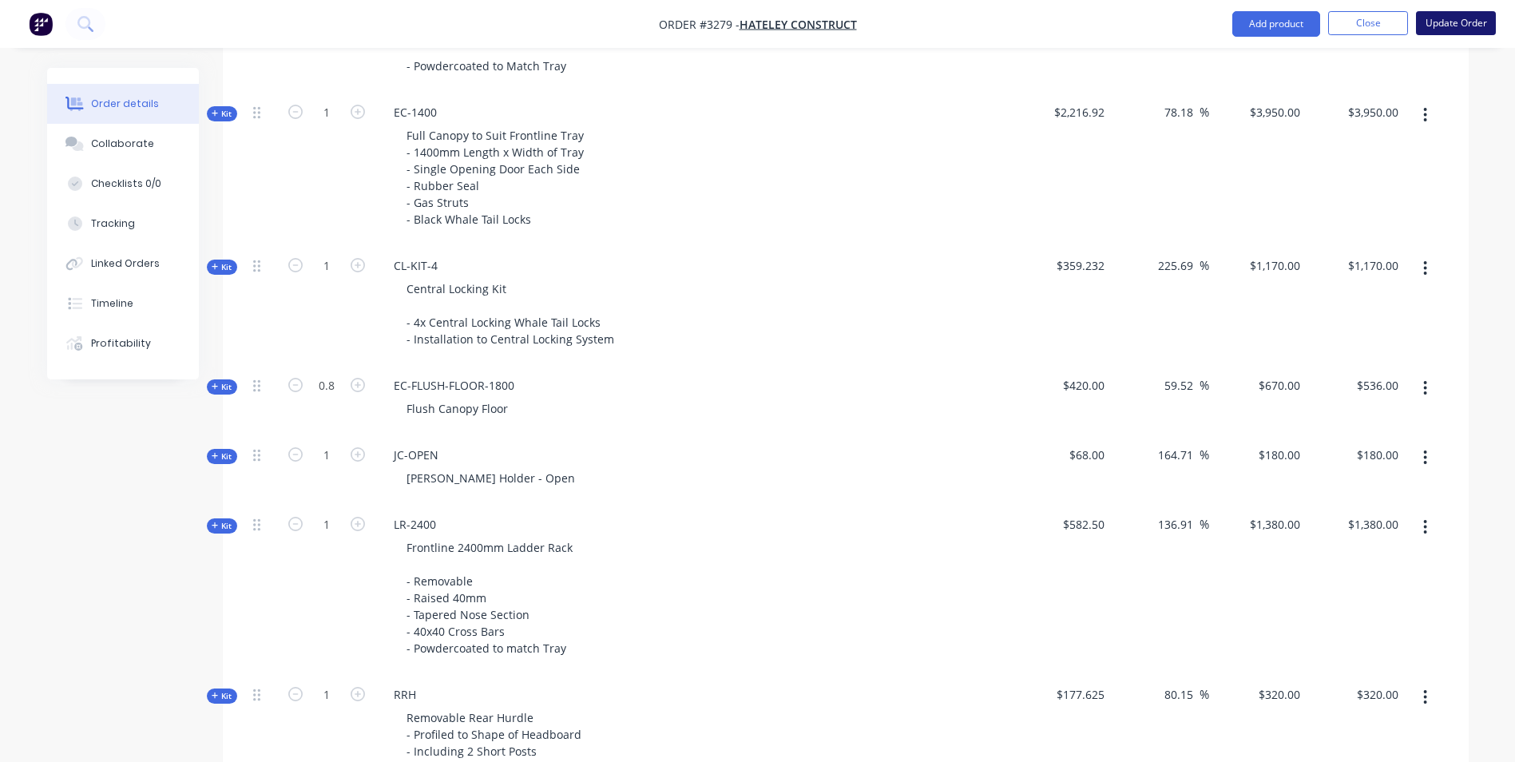
click at [1450, 20] on button "Update Order" at bounding box center [1456, 23] width 80 height 24
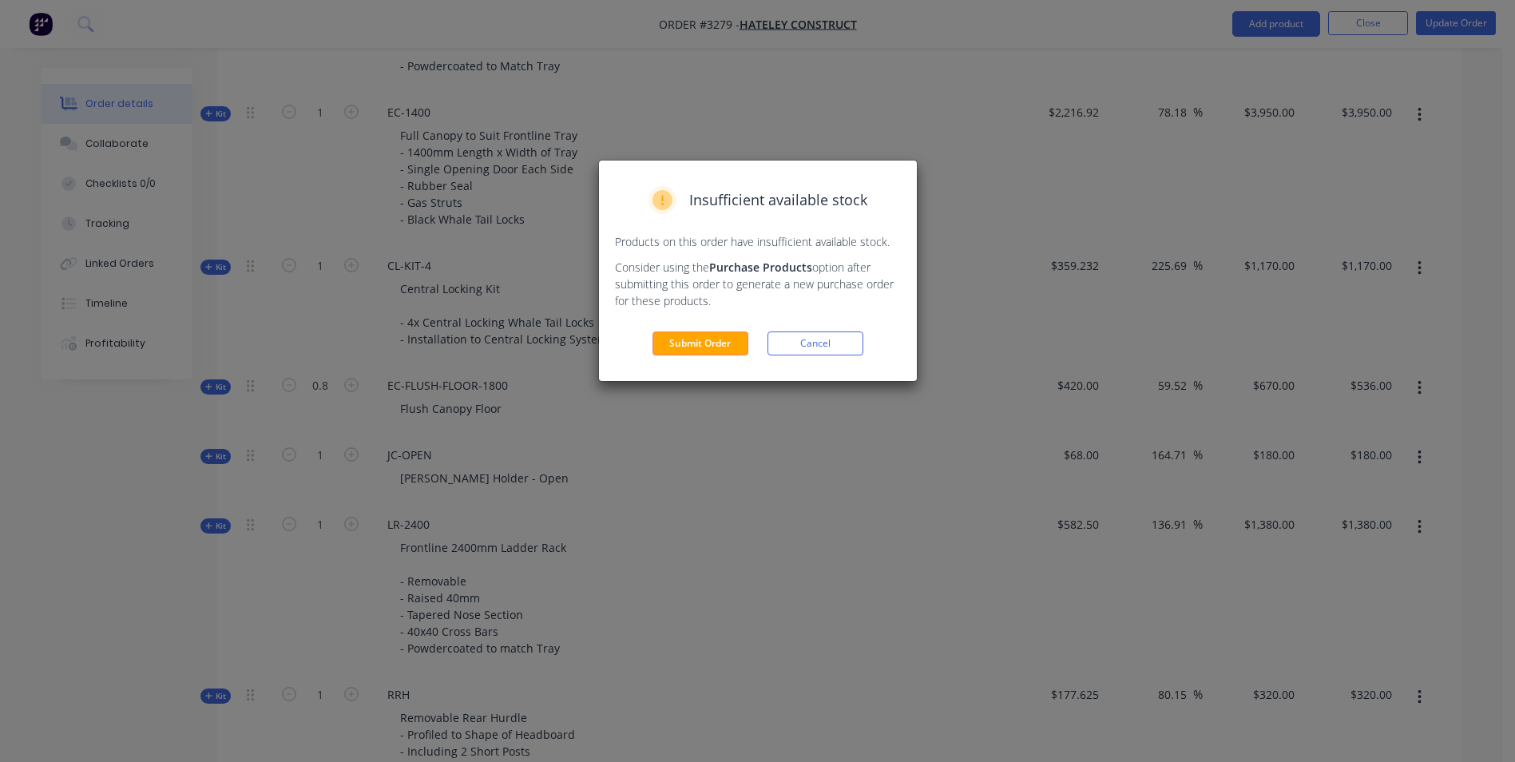
click at [691, 331] on div "Insufficient available stock Products on this order have insufficient available…" at bounding box center [758, 271] width 318 height 220
click at [700, 351] on button "Submit Order" at bounding box center [701, 343] width 96 height 24
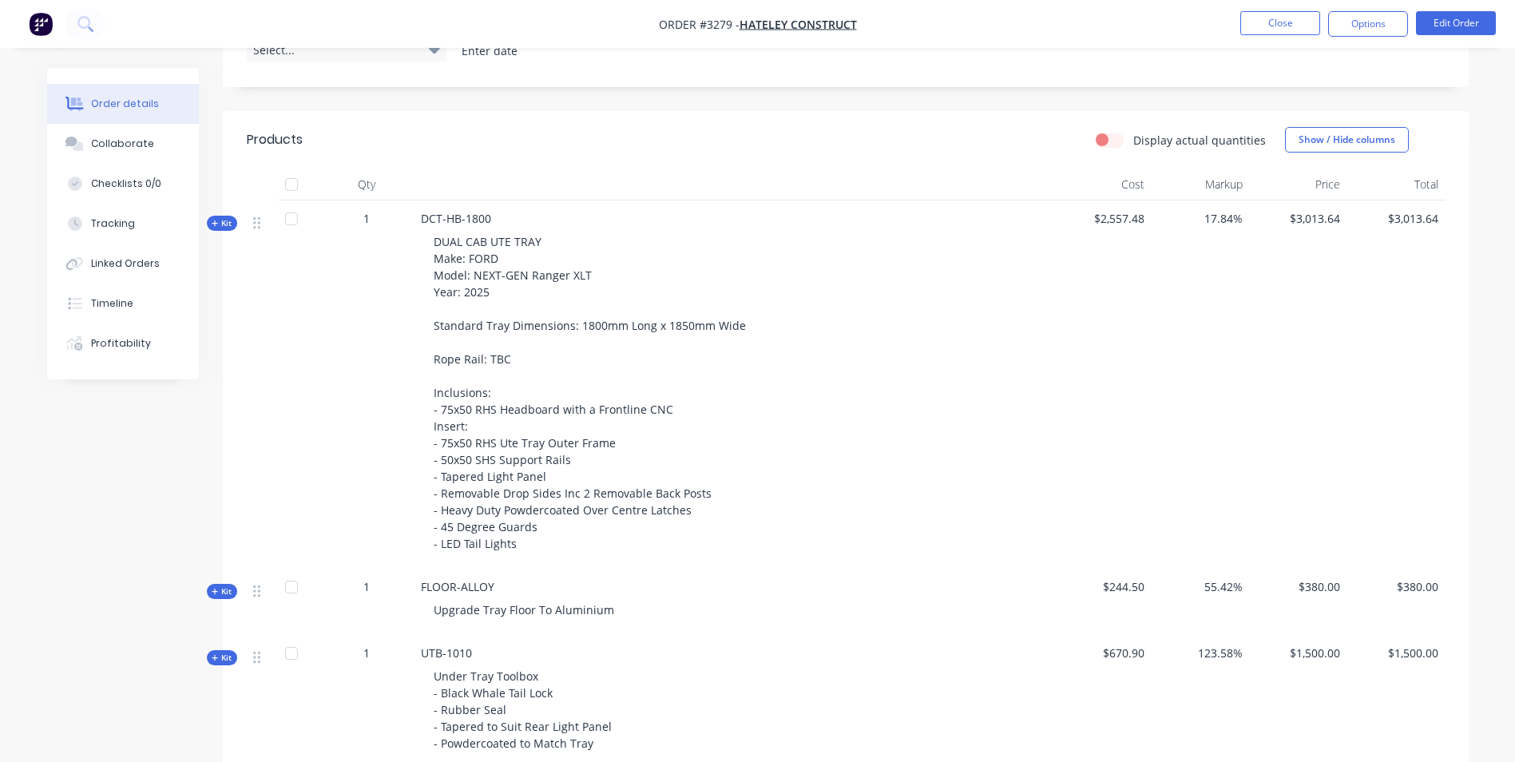
scroll to position [263, 0]
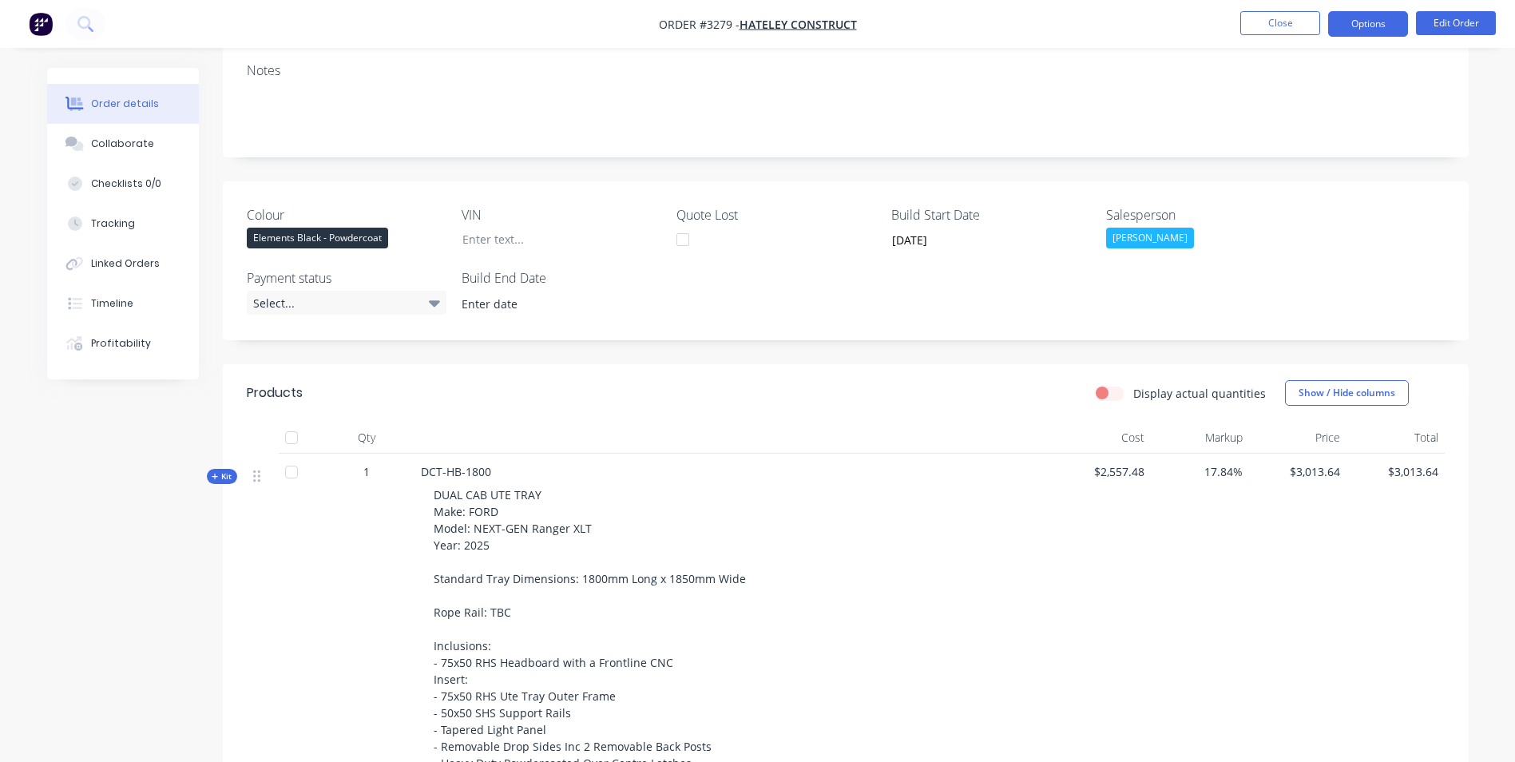
click at [1370, 34] on nav "Order #3279 - Hateley Construct Close Options Edit Order" at bounding box center [757, 24] width 1515 height 48
click at [1371, 27] on button "Options" at bounding box center [1368, 24] width 80 height 26
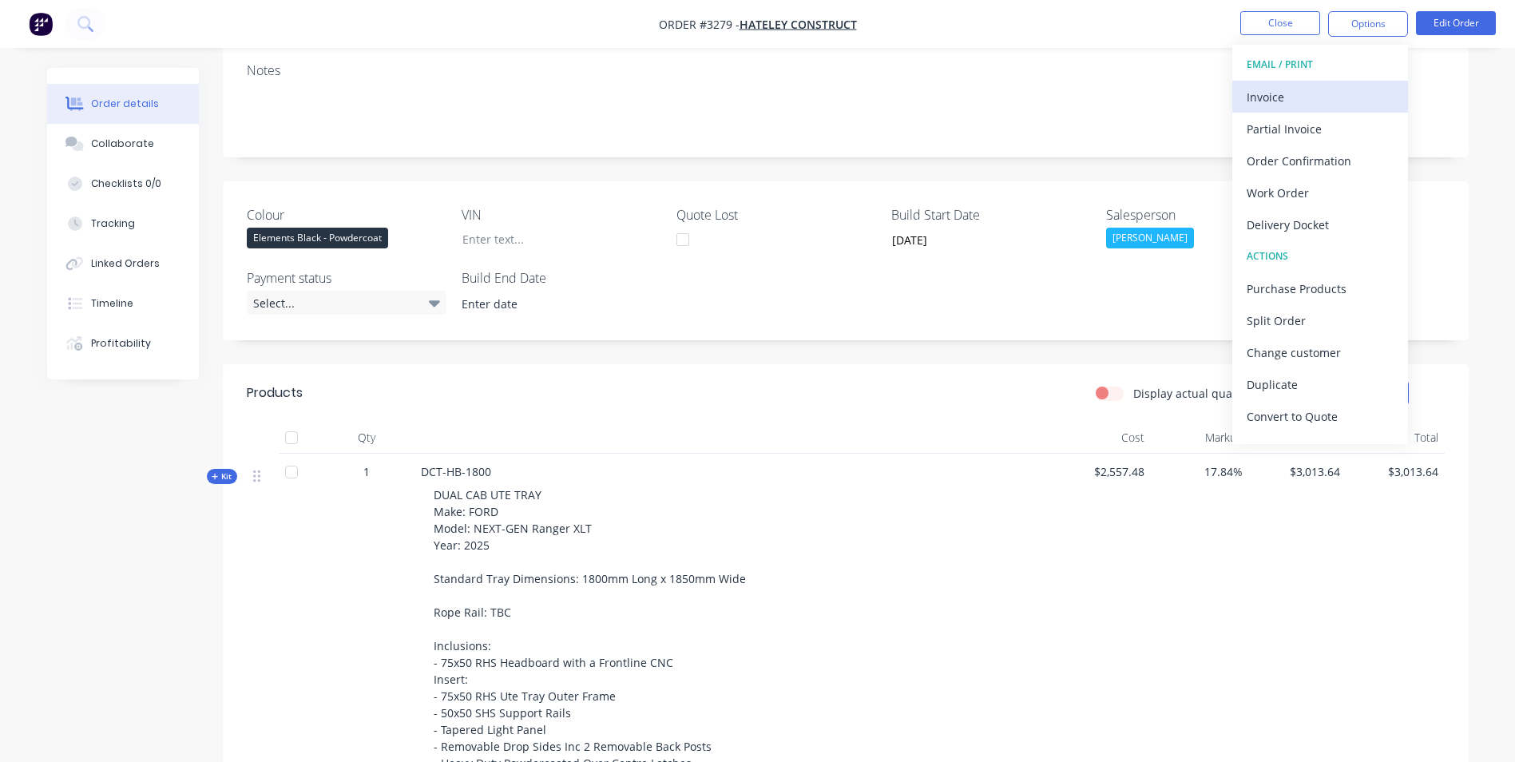
click at [1254, 92] on div "Invoice" at bounding box center [1320, 96] width 147 height 23
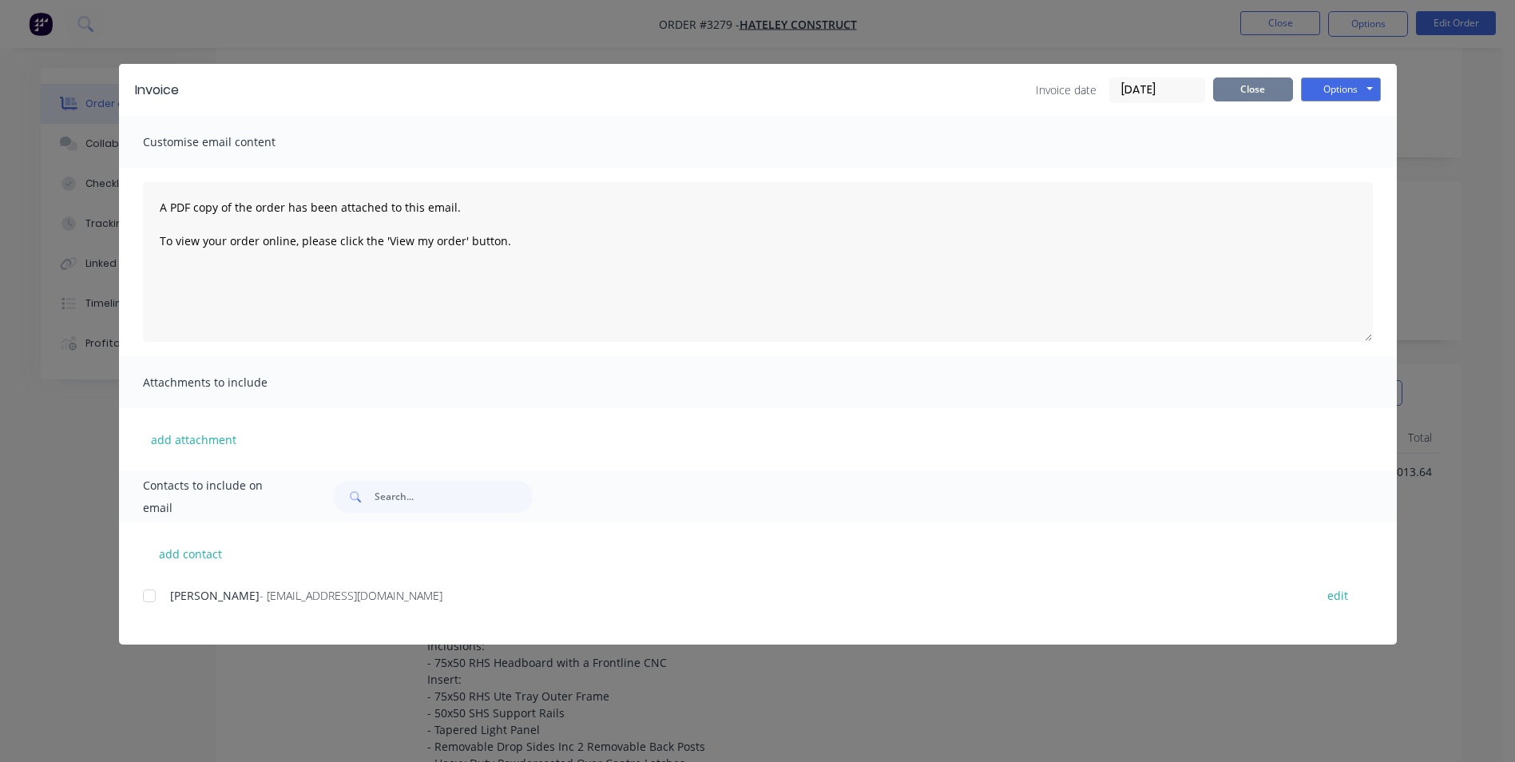
click at [1284, 89] on button "Close" at bounding box center [1253, 89] width 80 height 24
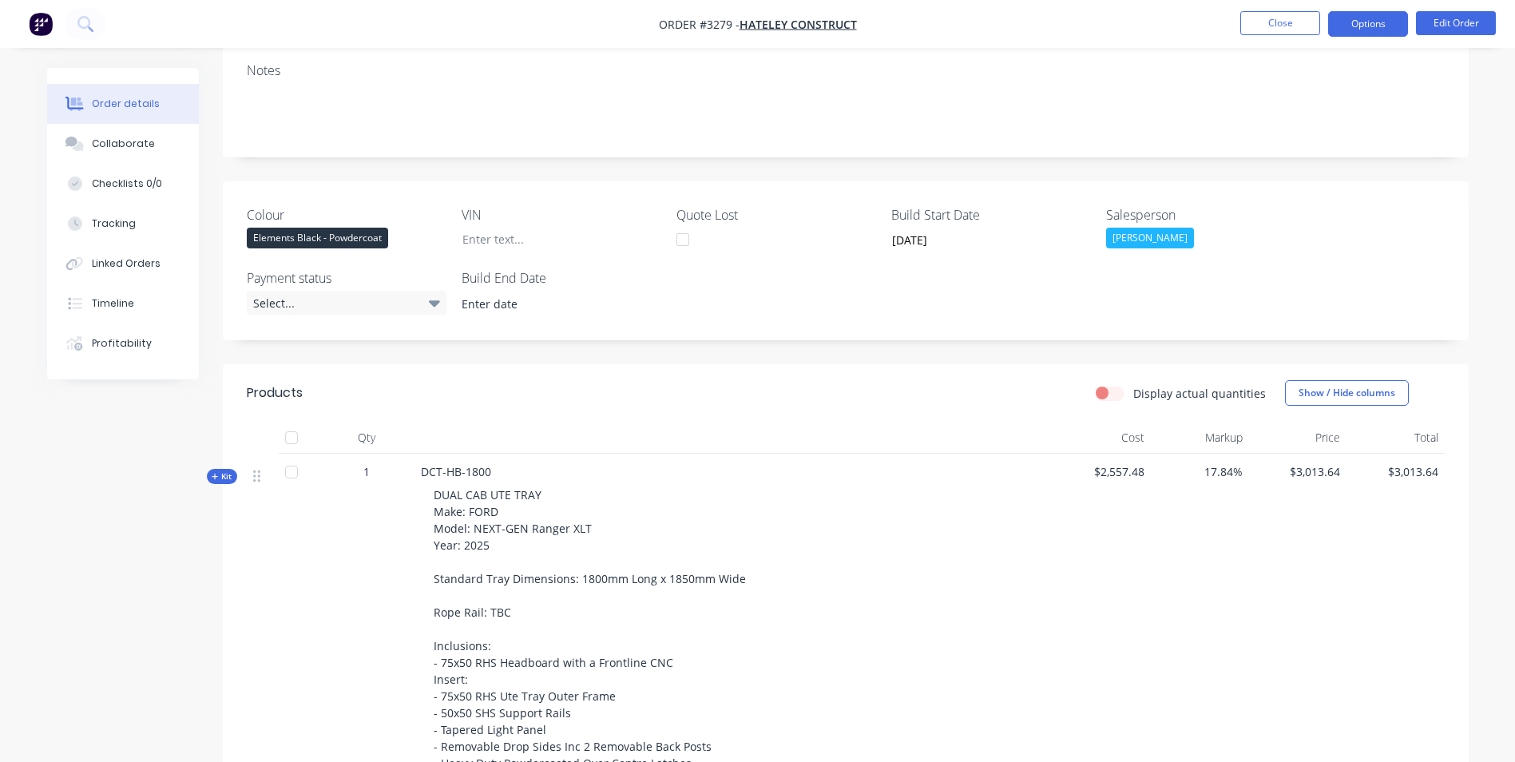
click at [1351, 24] on button "Options" at bounding box center [1368, 24] width 80 height 26
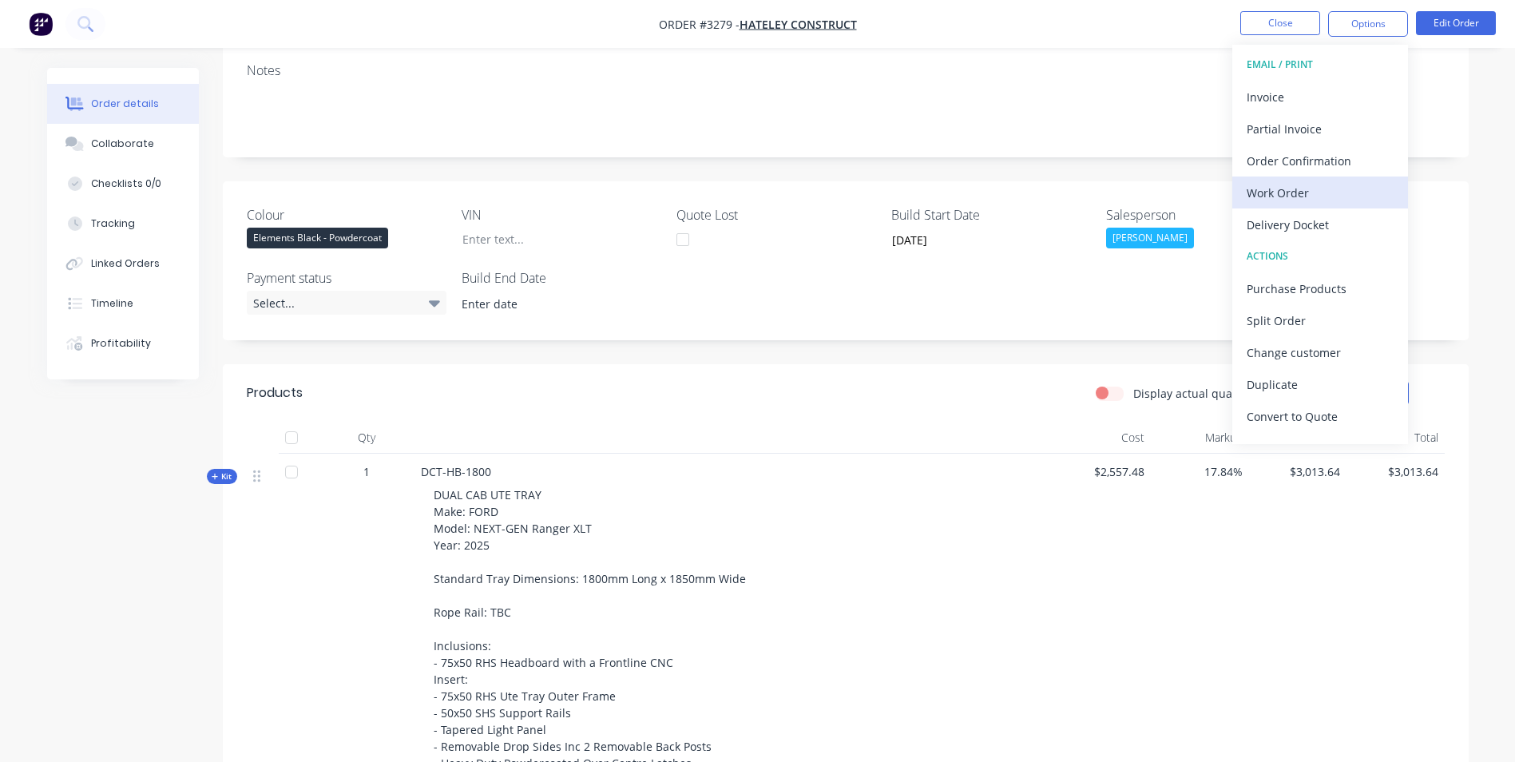
click at [1265, 197] on div "Work Order" at bounding box center [1320, 192] width 147 height 23
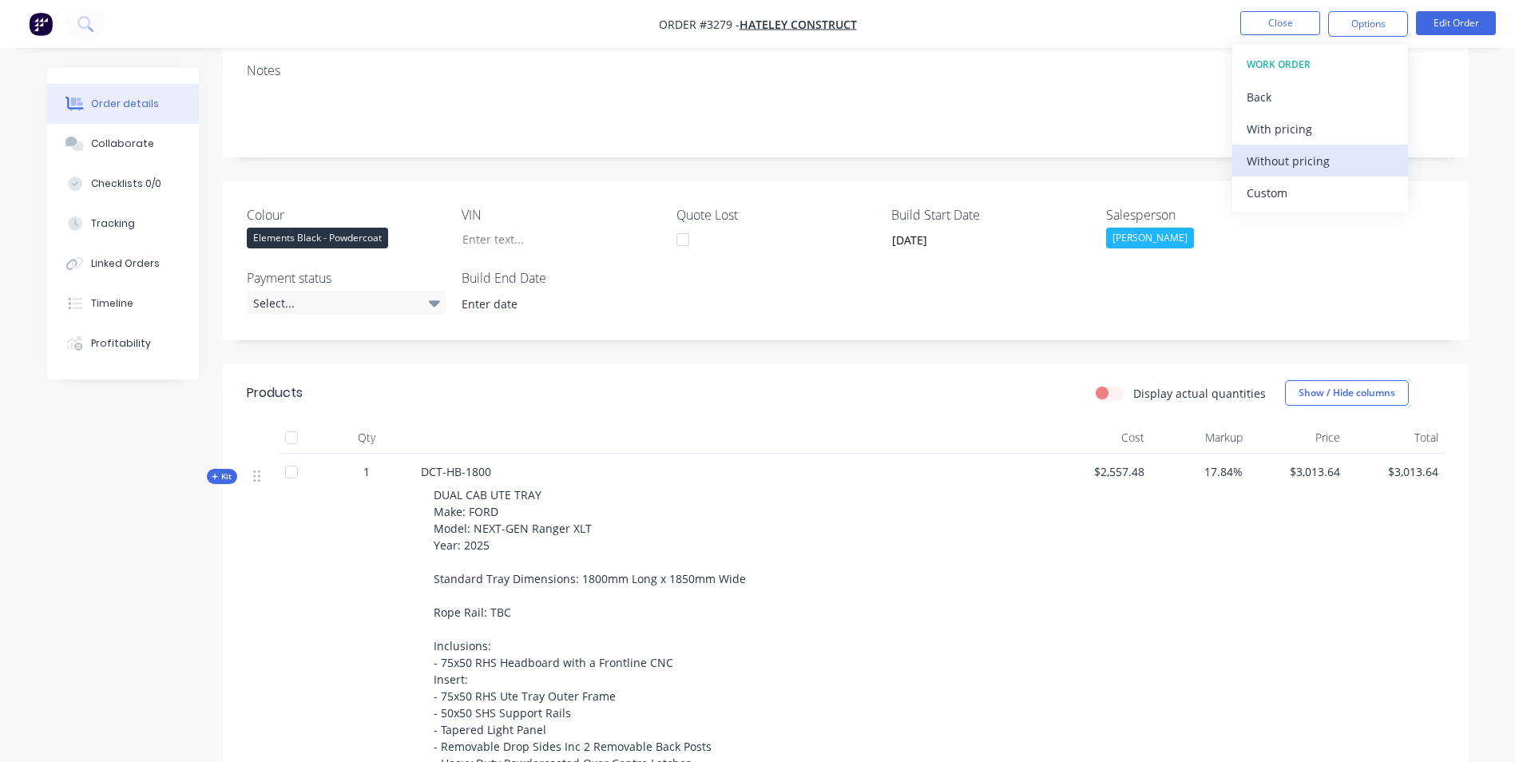
click at [1311, 156] on div "Without pricing" at bounding box center [1320, 160] width 147 height 23
